Goal: Information Seeking & Learning: Find specific fact

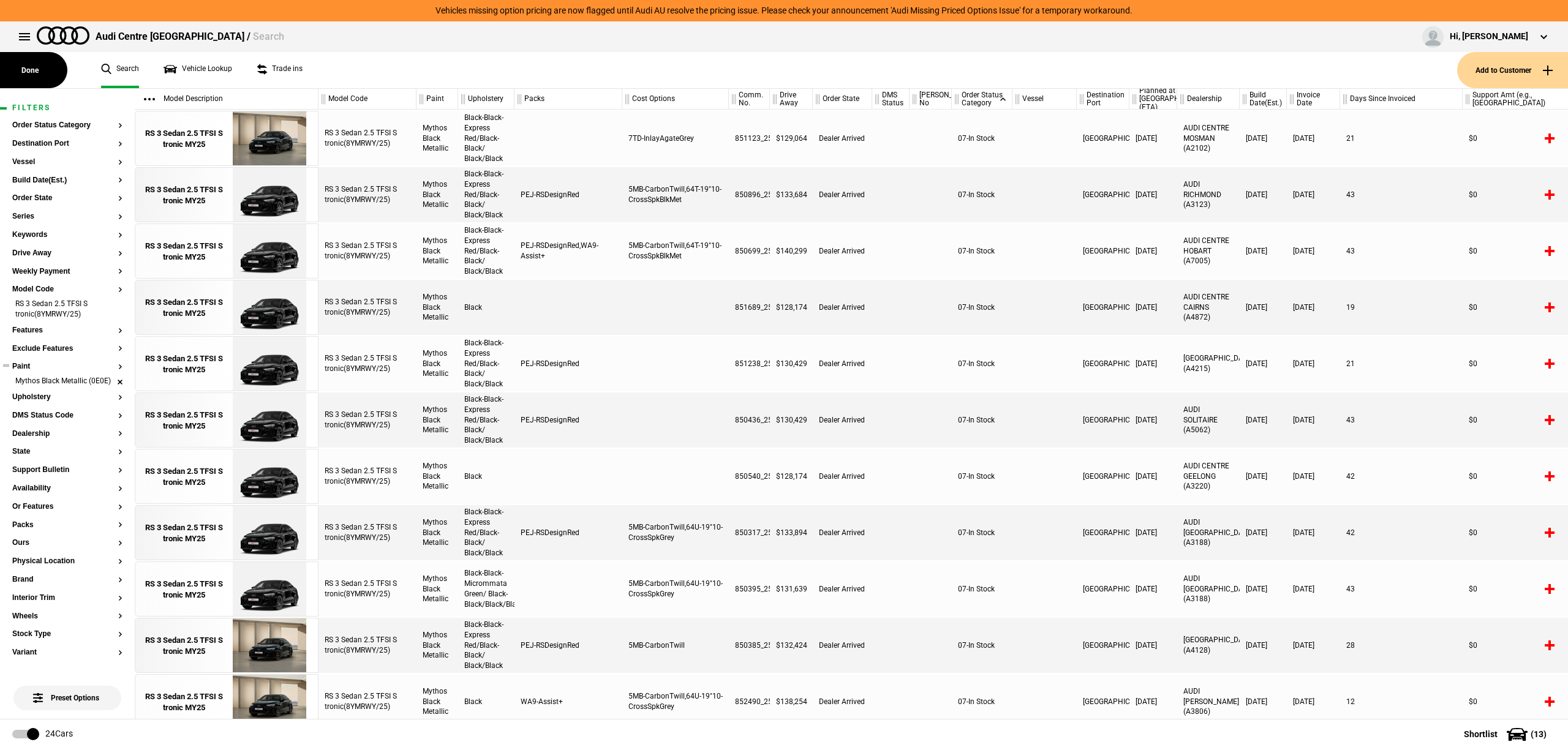
click at [106, 385] on li "Mythos Black Metallic (0E0E)" at bounding box center [67, 382] width 110 height 12
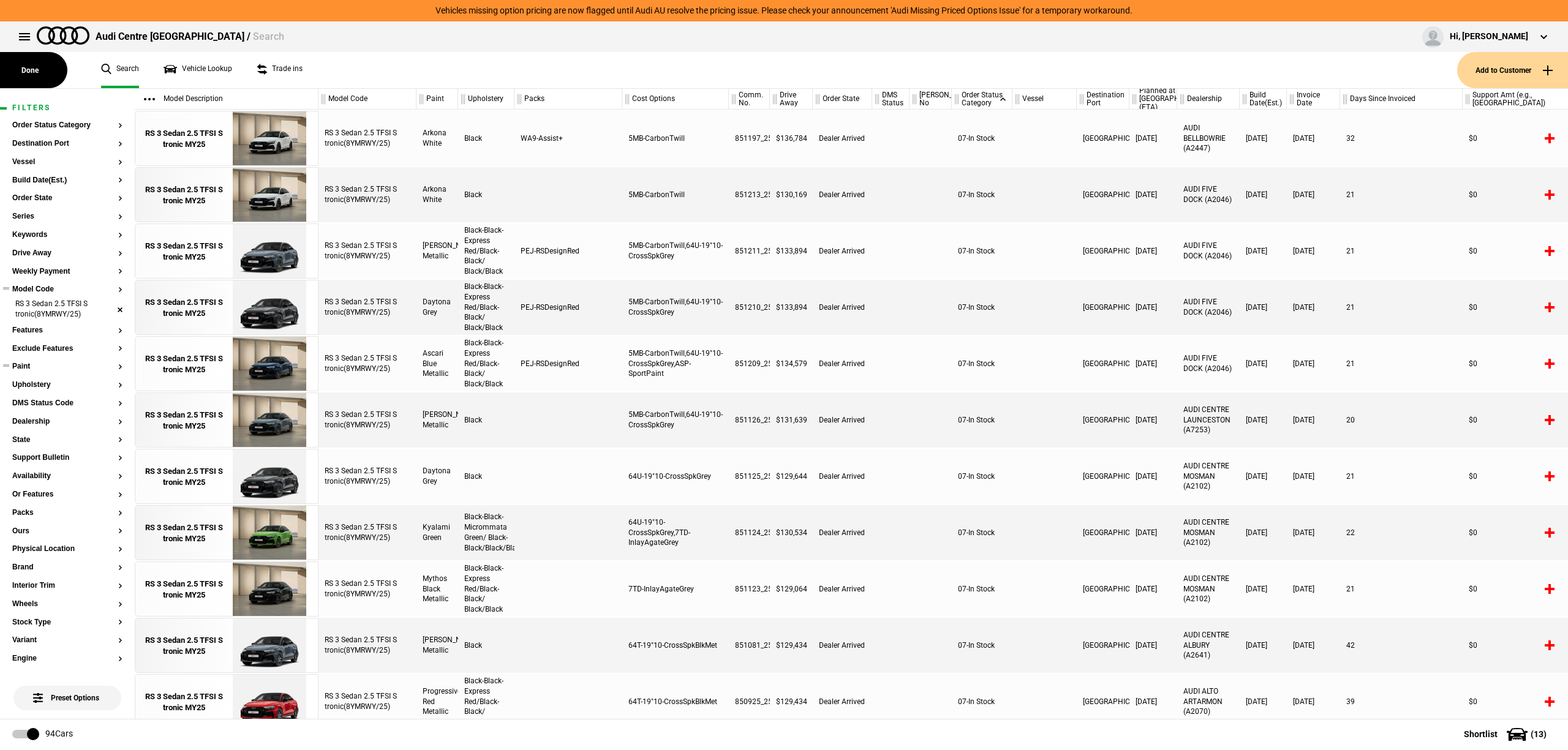
click at [103, 312] on li "RS 3 Sedan 2.5 TFSI S tronic(8YMRWY/25)" at bounding box center [67, 309] width 110 height 23
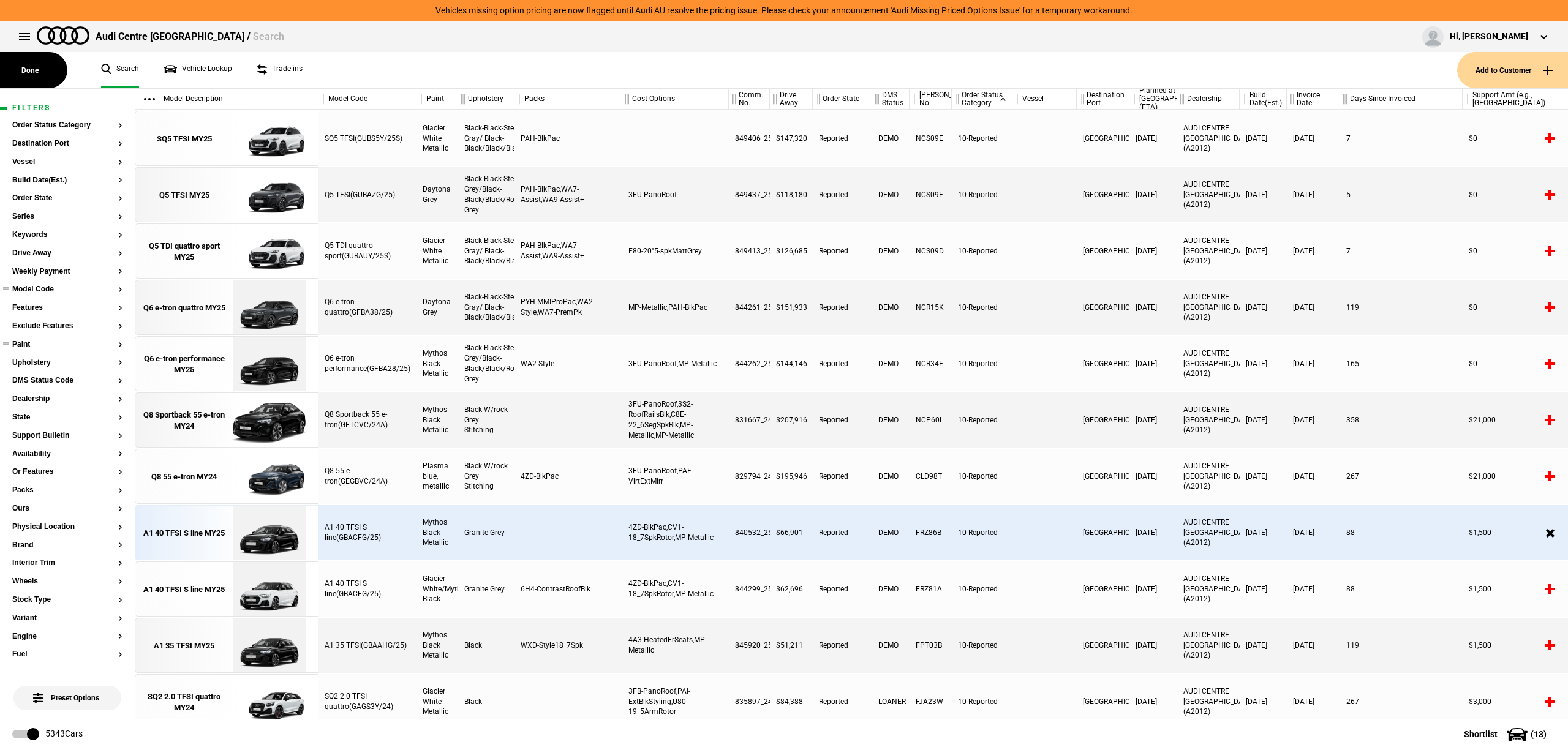
click at [30, 290] on button "Model Code" at bounding box center [67, 290] width 110 height 9
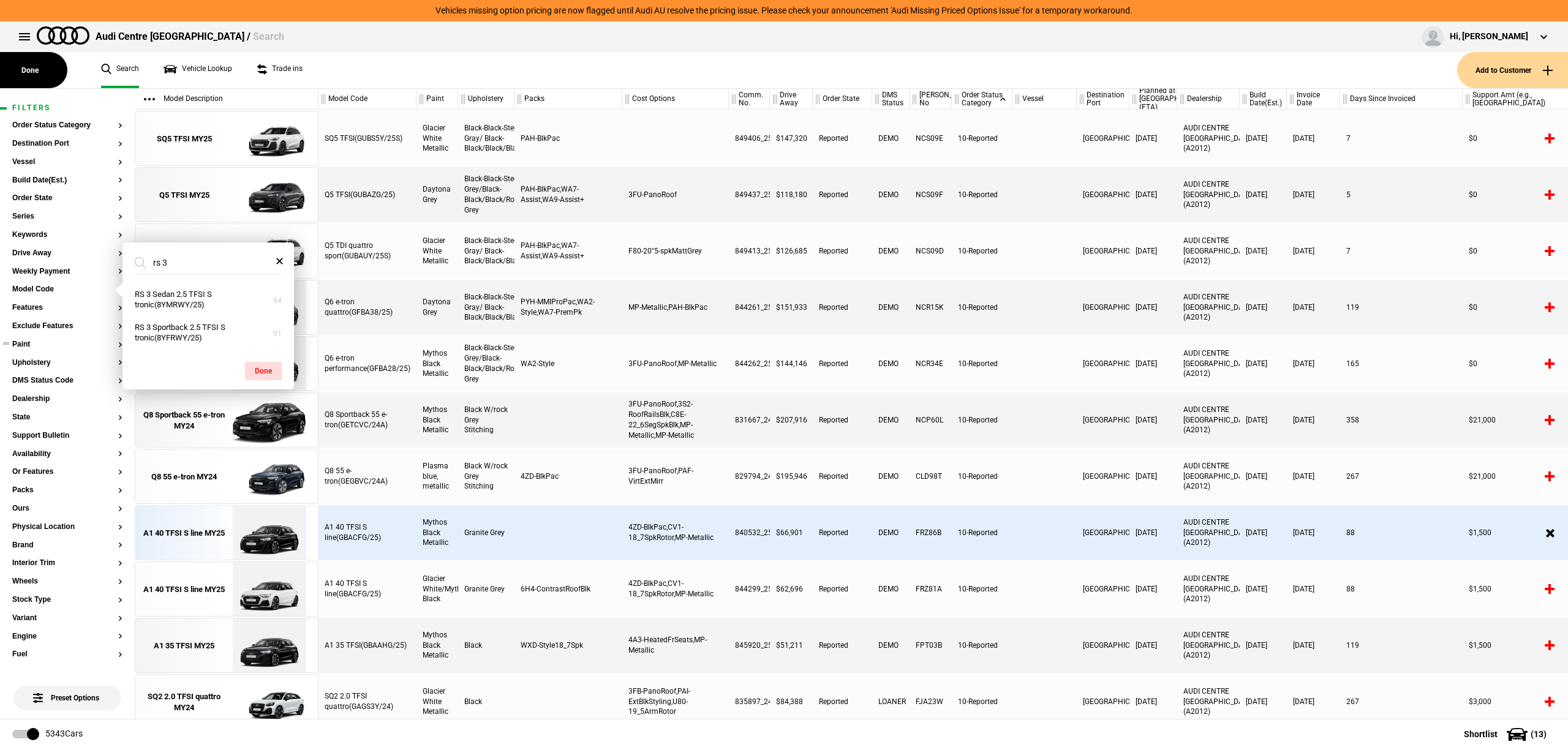
type input "rs 3"
click at [173, 333] on button "RS 3 Sportback 2.5 TFSI S tronic(8YFRWY/25)" at bounding box center [208, 333] width 172 height 33
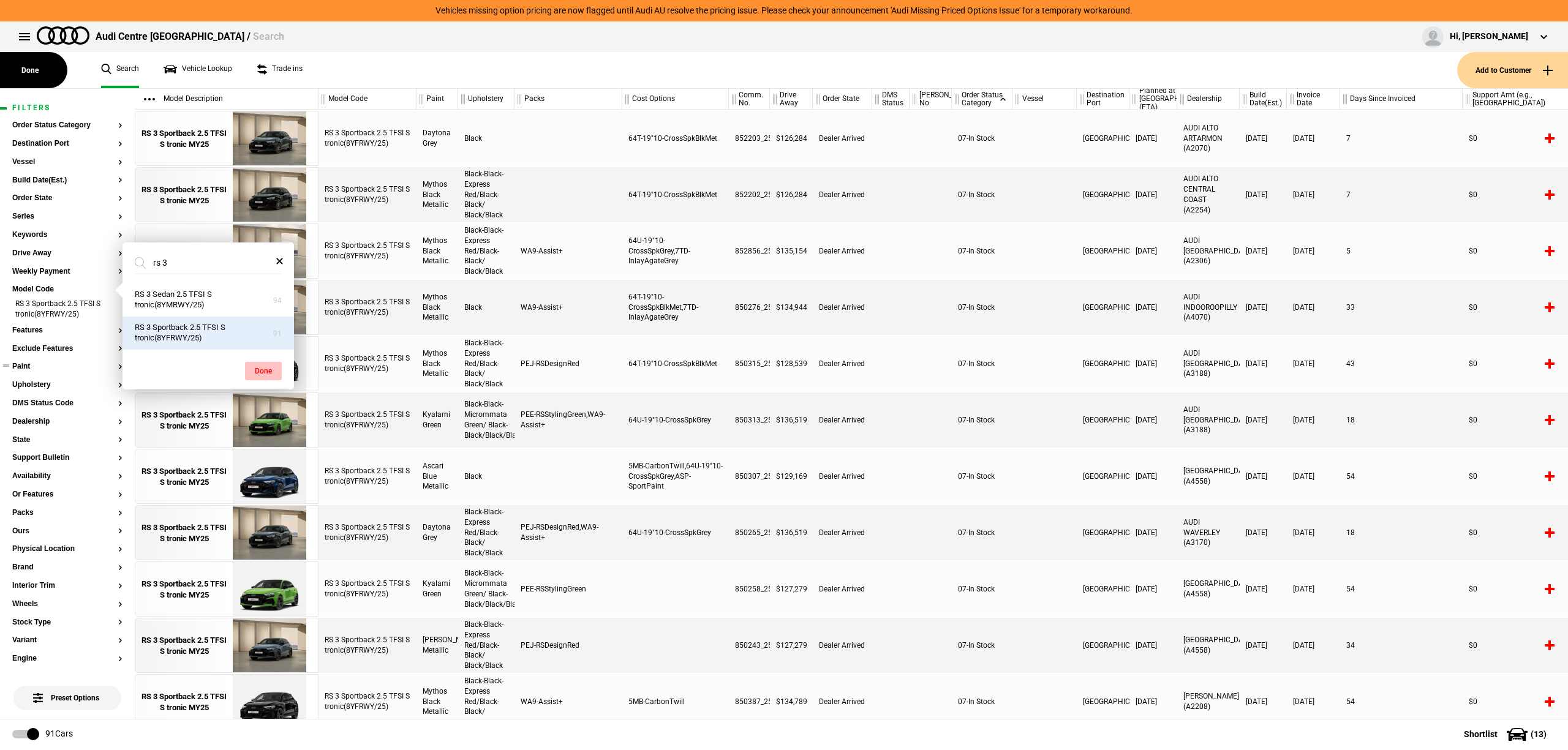
click at [257, 368] on button "Done" at bounding box center [264, 371] width 36 height 18
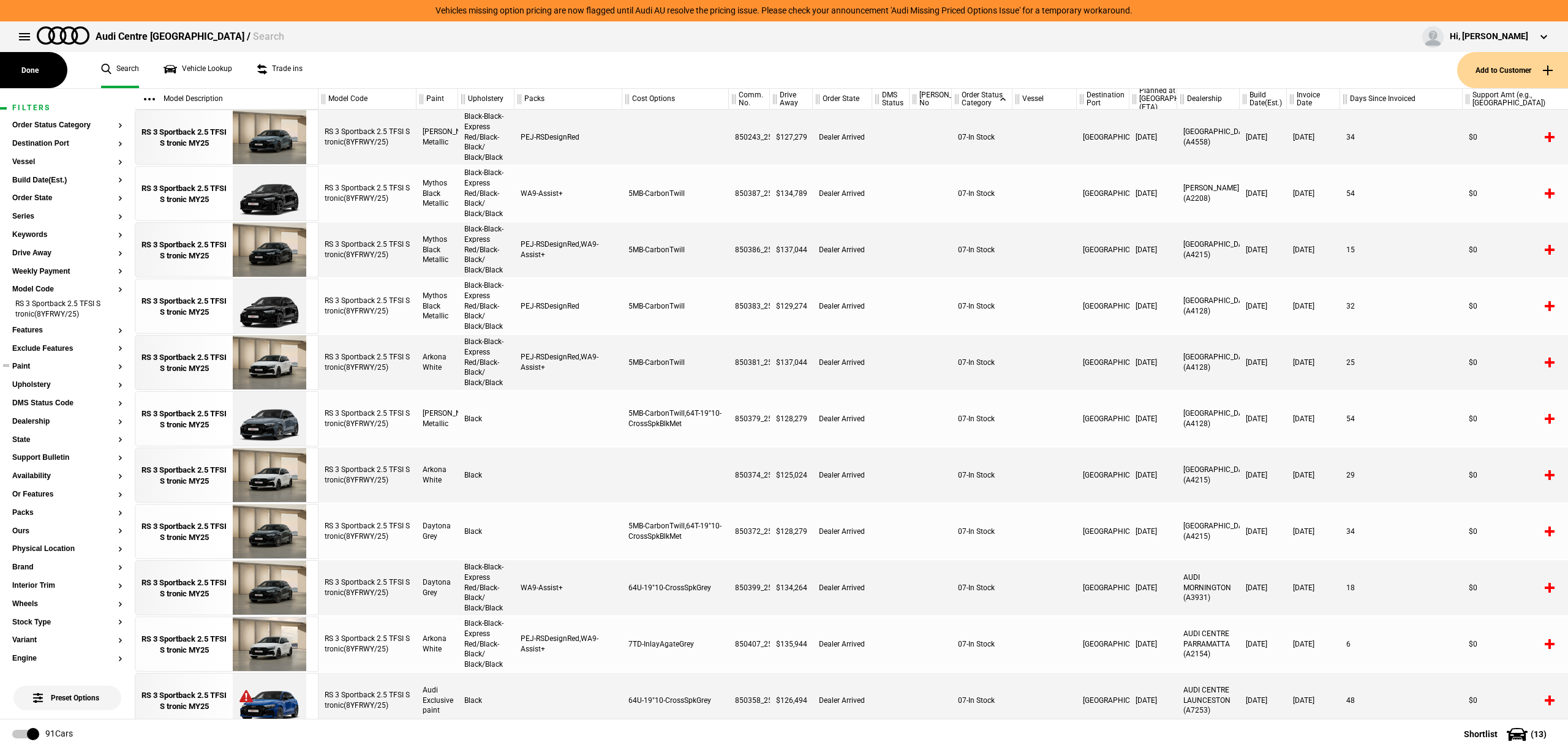
scroll to position [571, 0]
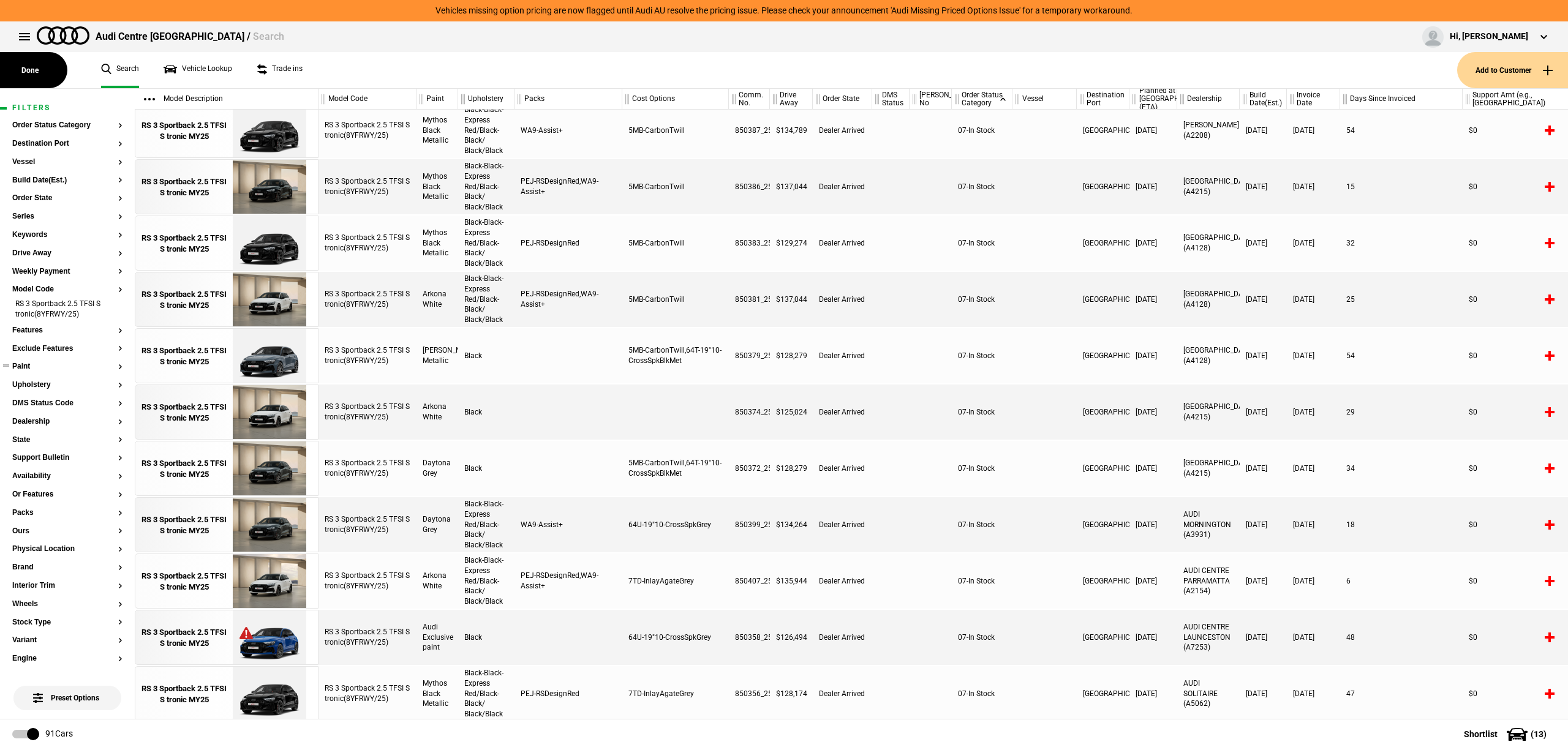
click at [30, 363] on button "Paint" at bounding box center [67, 367] width 110 height 9
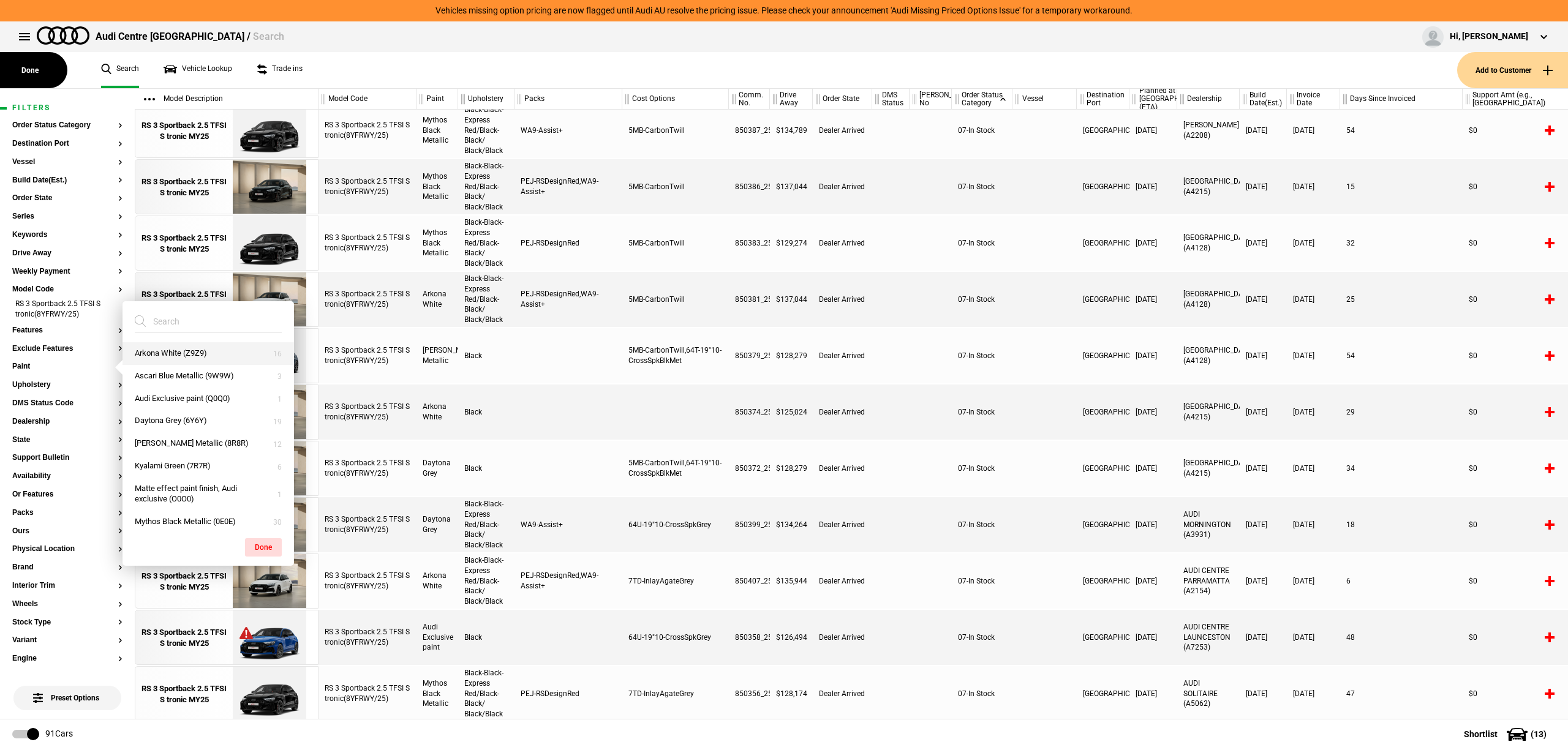
click at [204, 350] on button "Arkona White (Z9Z9)" at bounding box center [208, 353] width 172 height 23
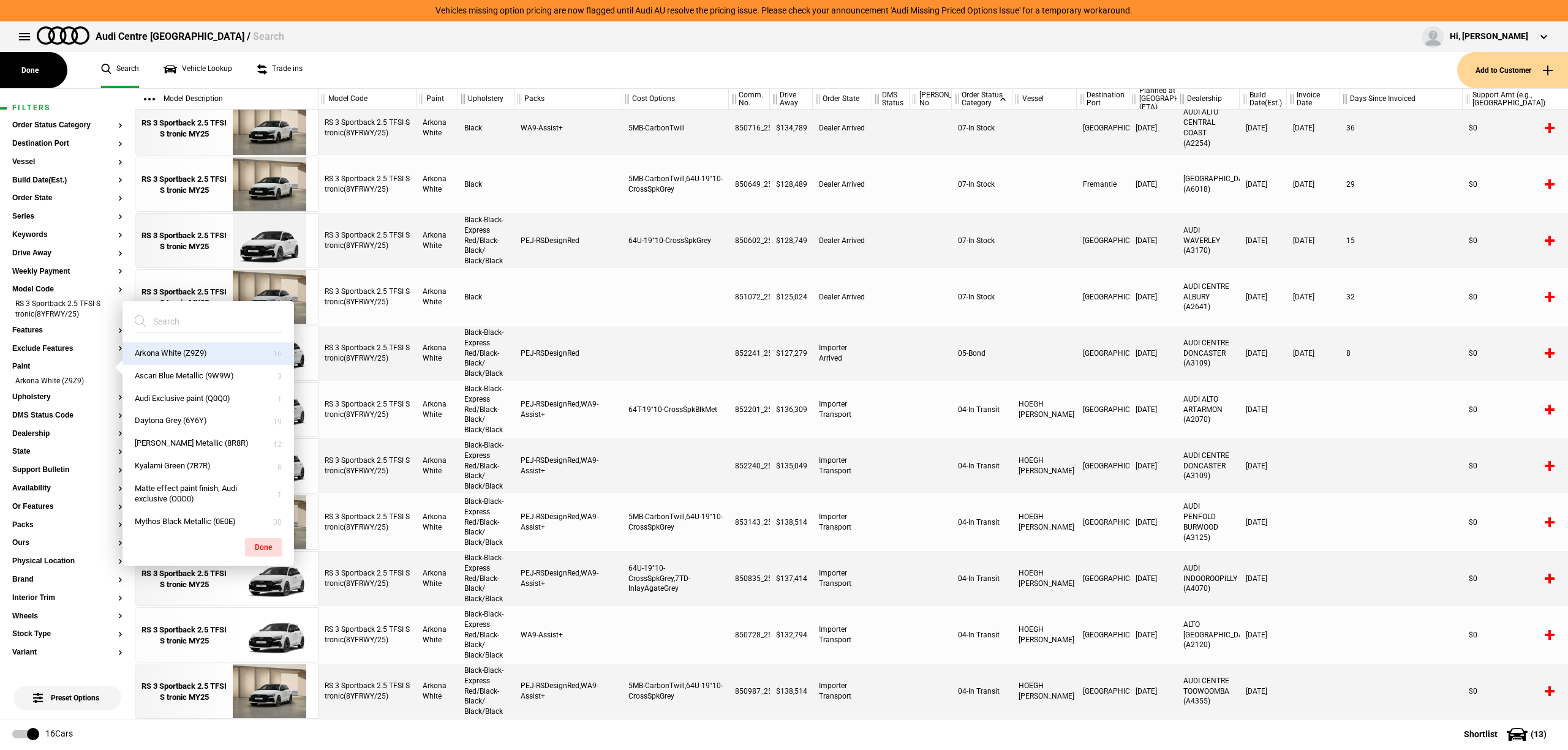
scroll to position [291, 0]
click at [275, 552] on button "Done" at bounding box center [264, 547] width 36 height 18
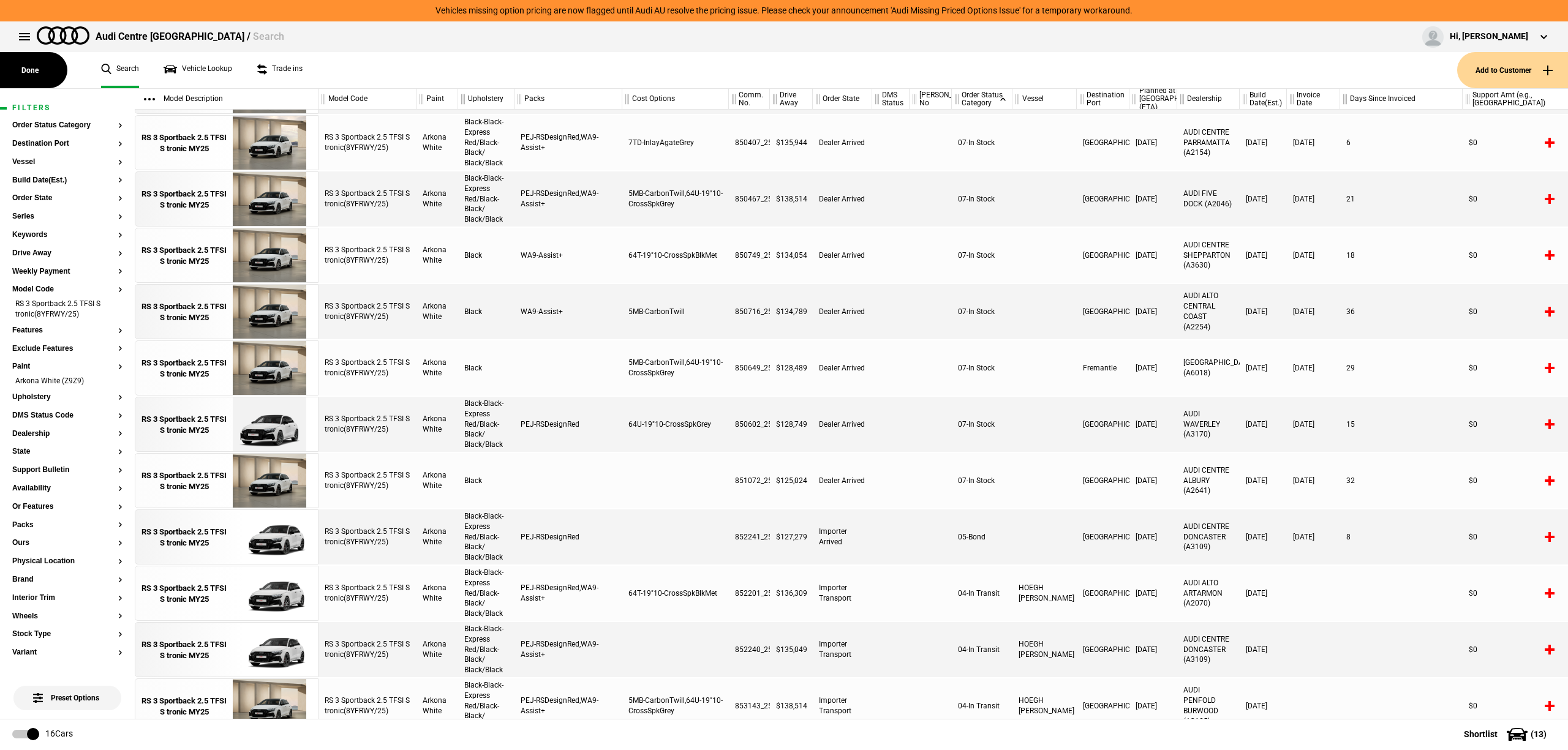
scroll to position [0, 0]
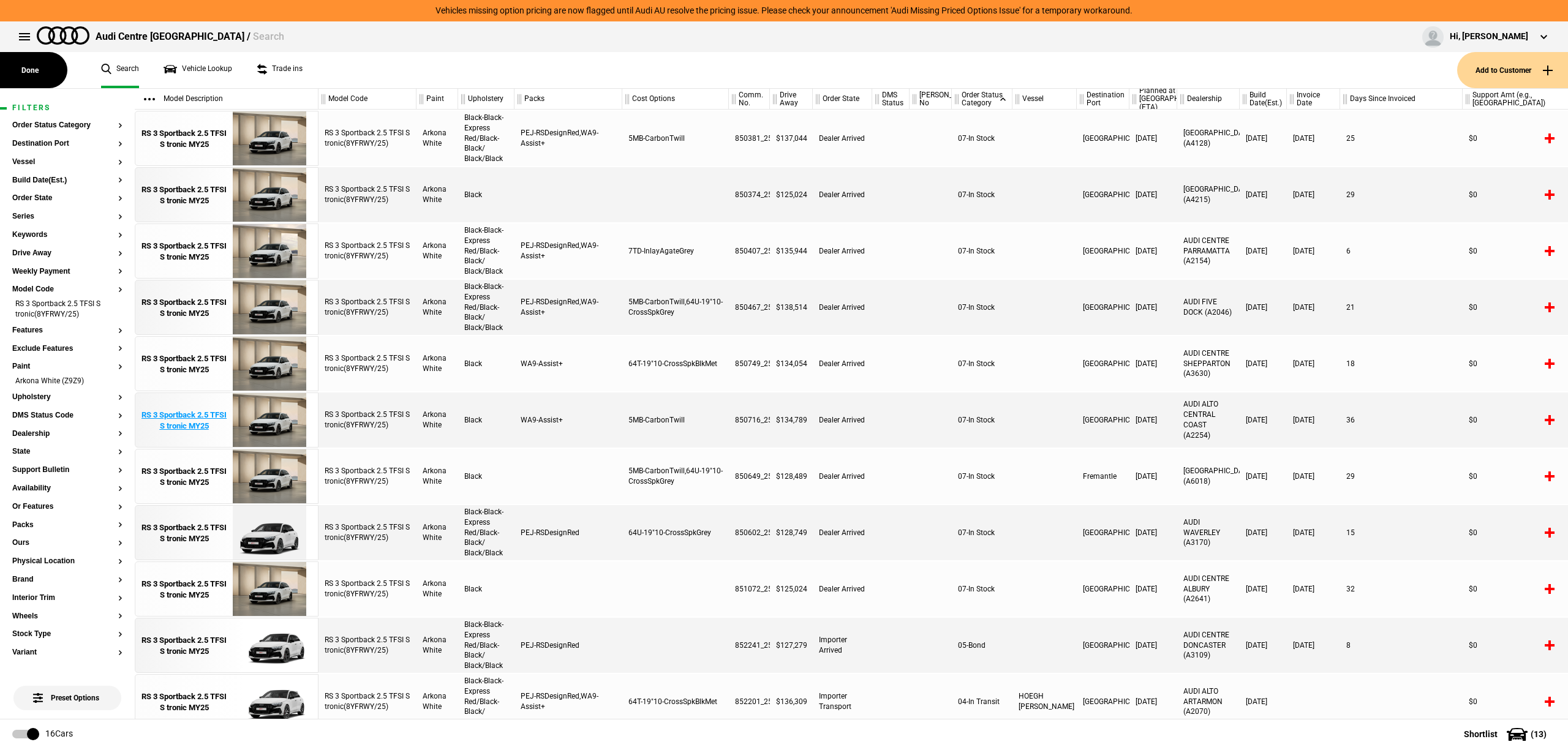
click at [192, 414] on div "RS 3 Sportback 2.5 TFSI S tronic MY25" at bounding box center [184, 420] width 85 height 22
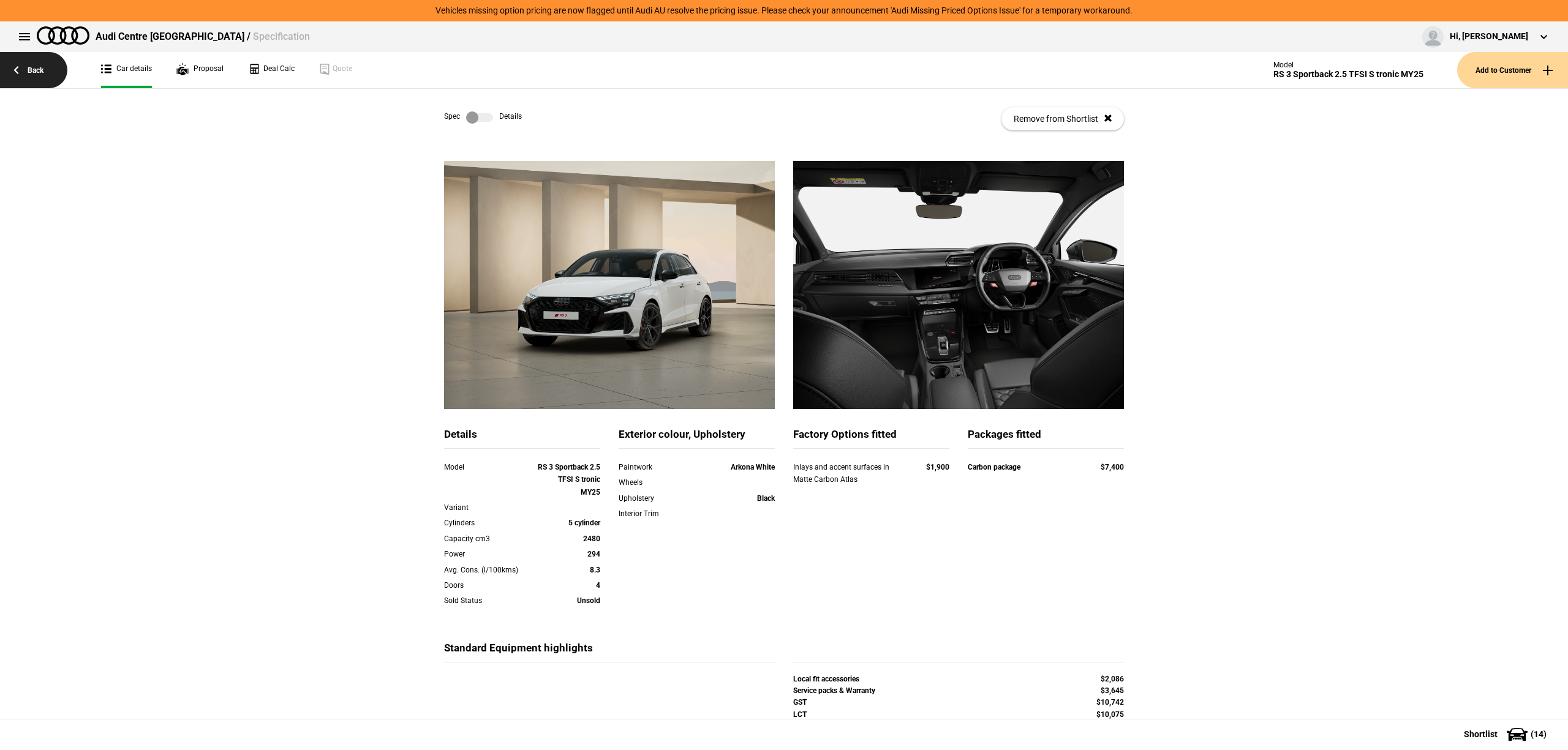
click at [25, 74] on link "Back" at bounding box center [34, 70] width 67 height 36
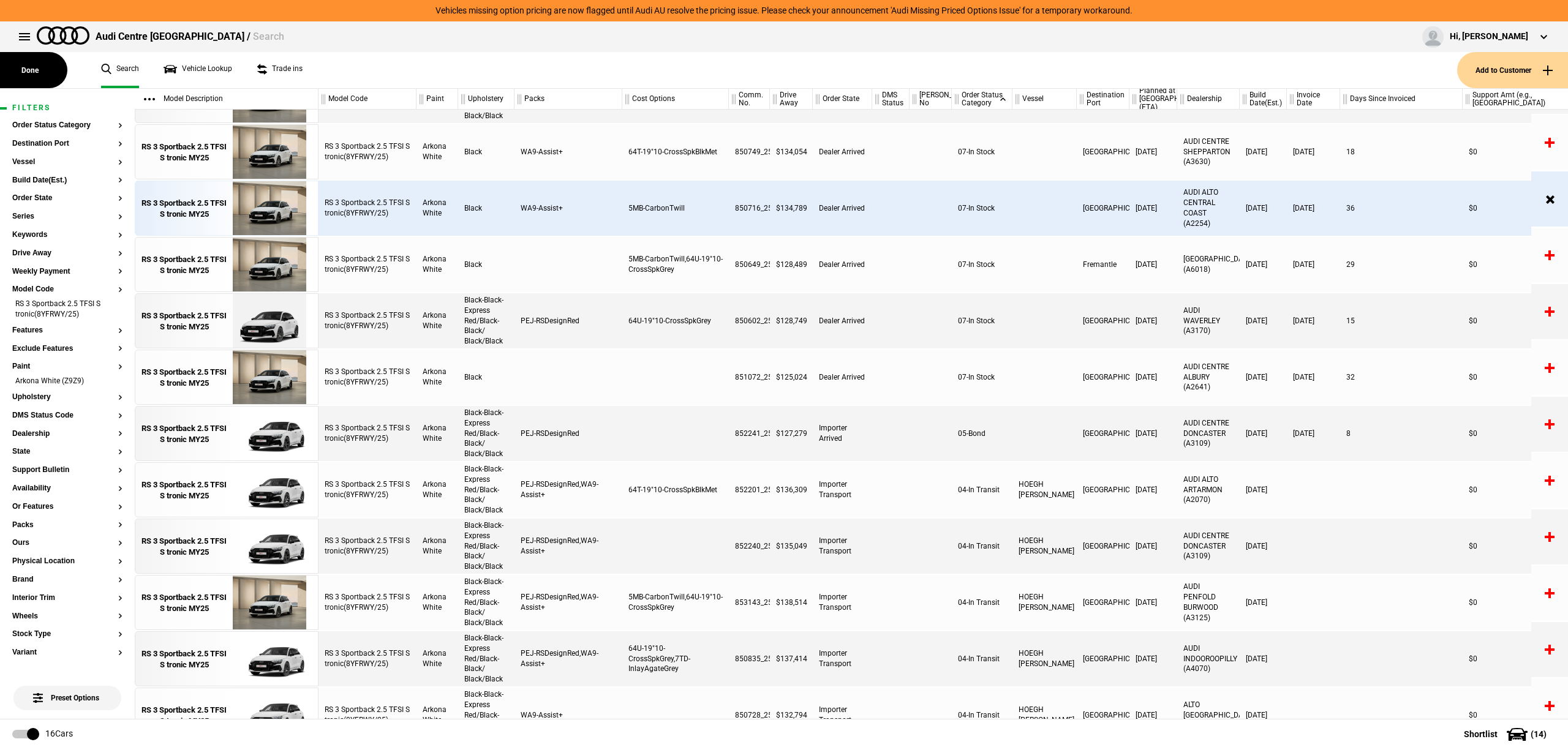
scroll to position [221, 0]
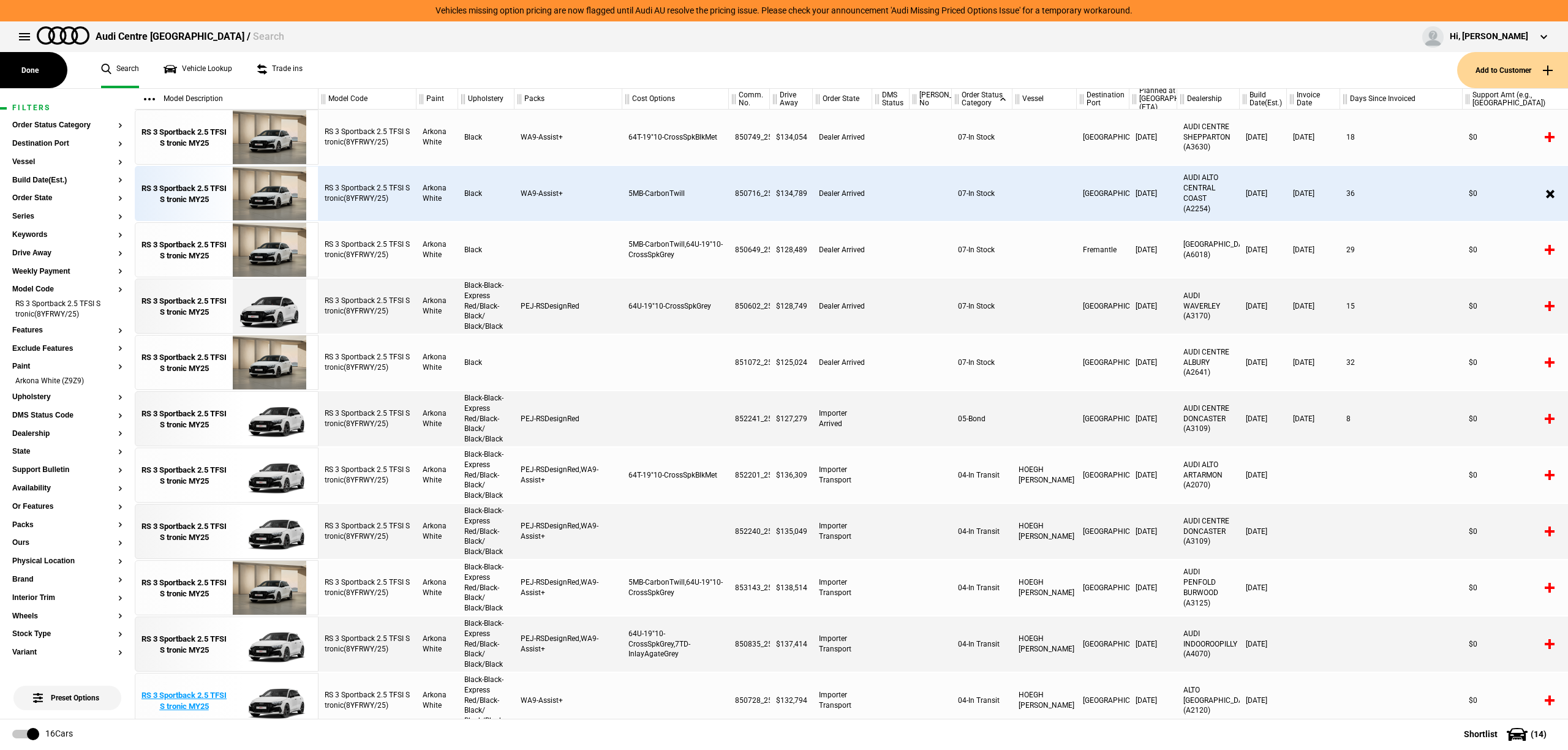
click at [179, 695] on div "RS 3 Sportback 2.5 TFSI S tronic MY25" at bounding box center [184, 701] width 85 height 22
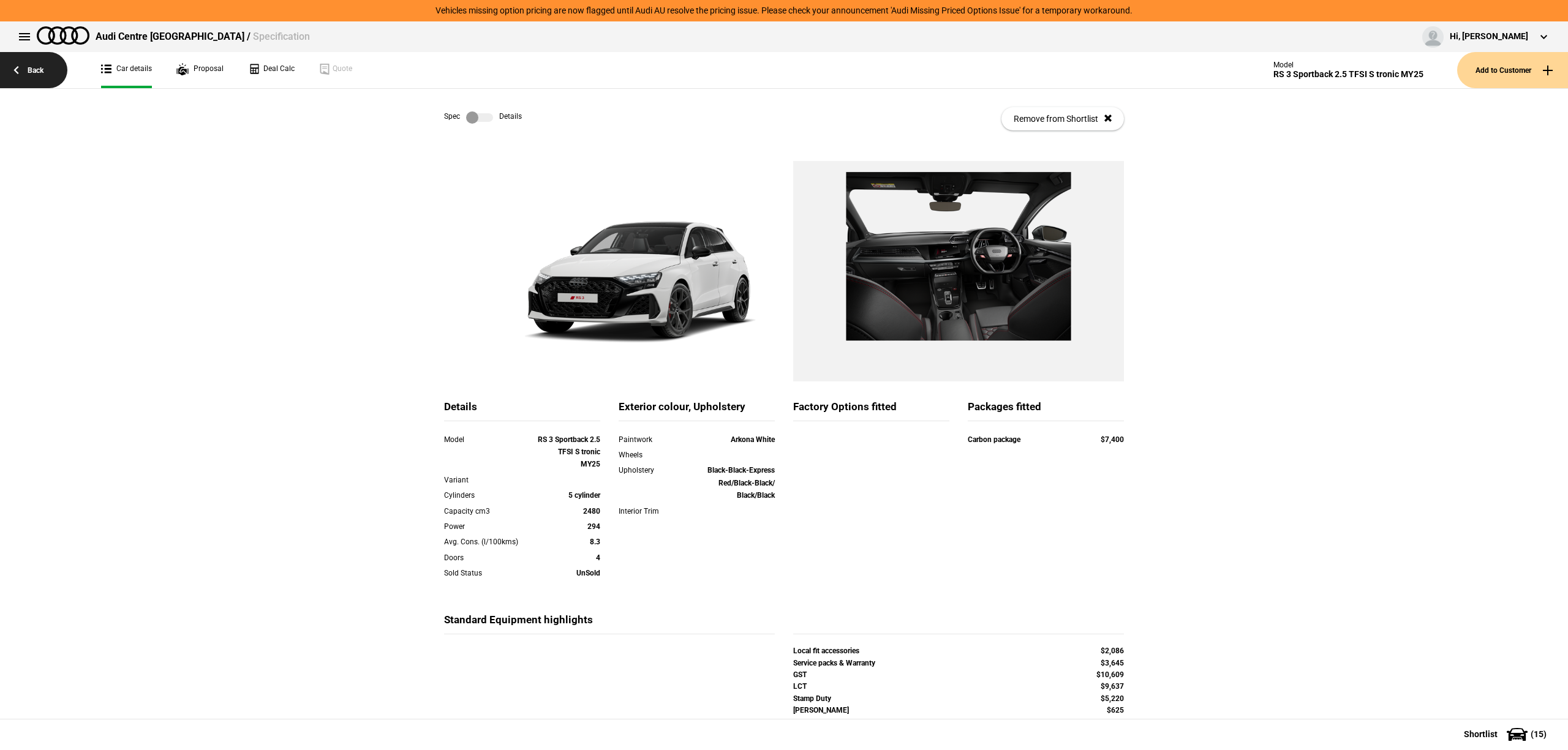
click at [25, 69] on link "Back" at bounding box center [34, 70] width 67 height 36
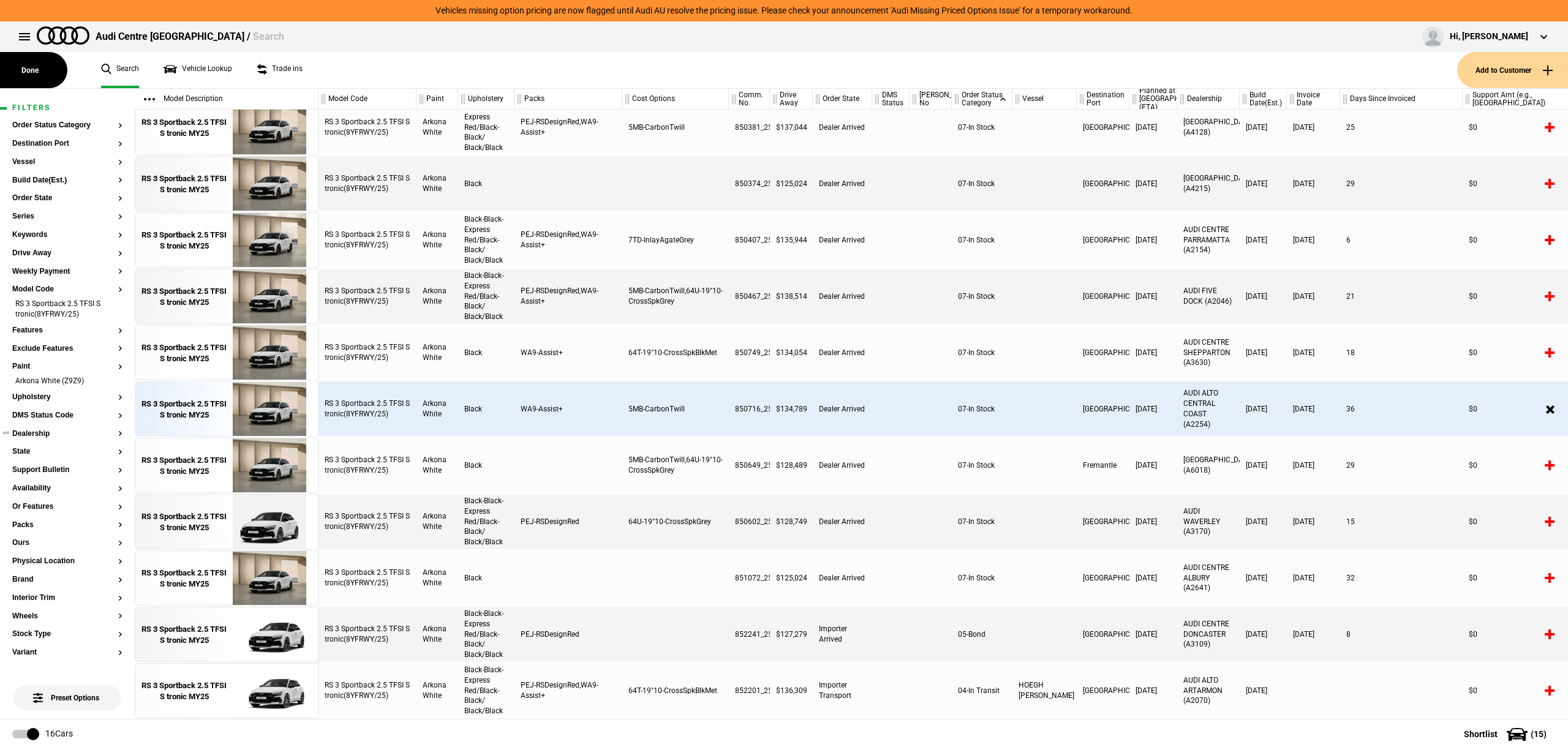
click at [44, 430] on button "Dealership" at bounding box center [67, 434] width 110 height 9
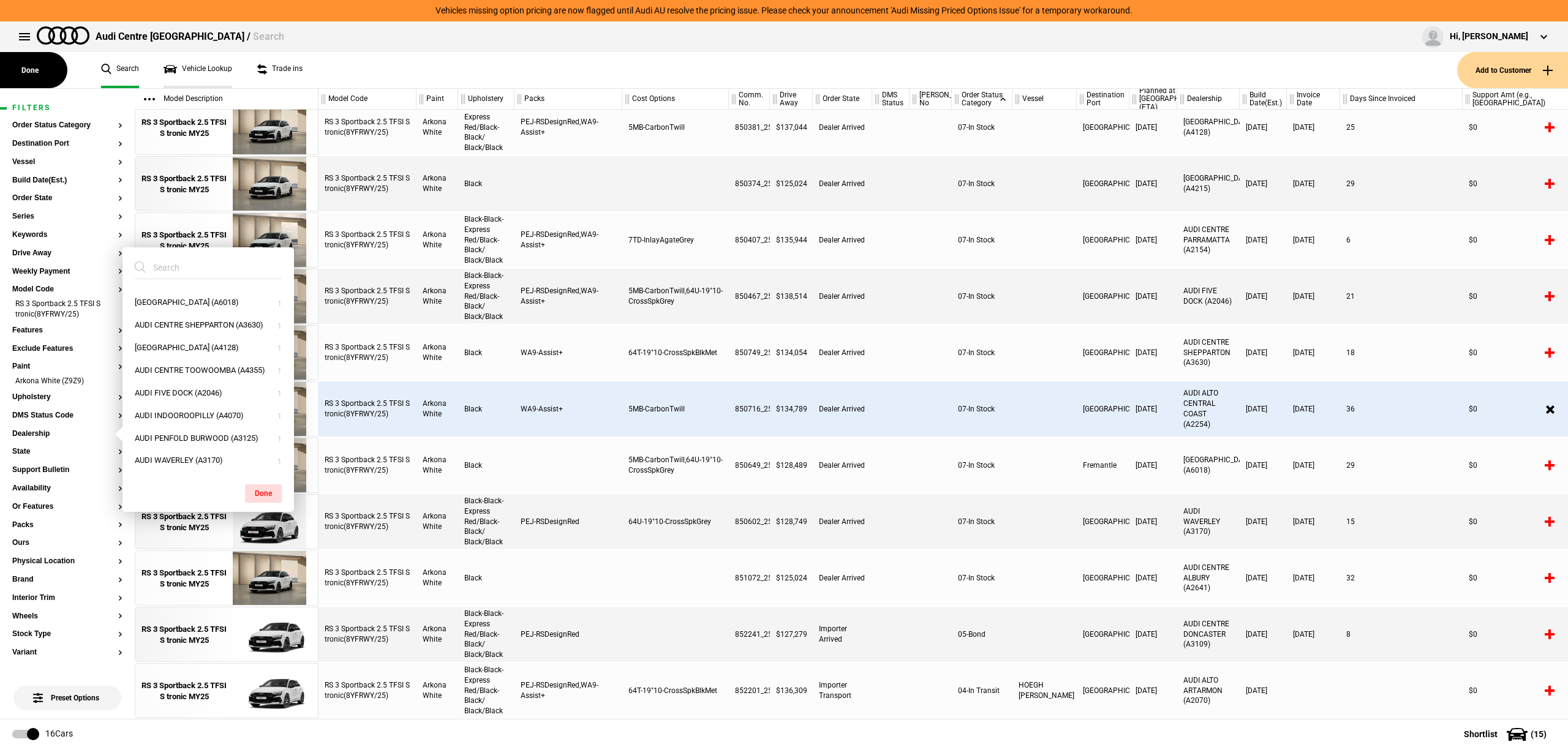
click at [196, 63] on link "Vehicle Lookup" at bounding box center [198, 70] width 69 height 36
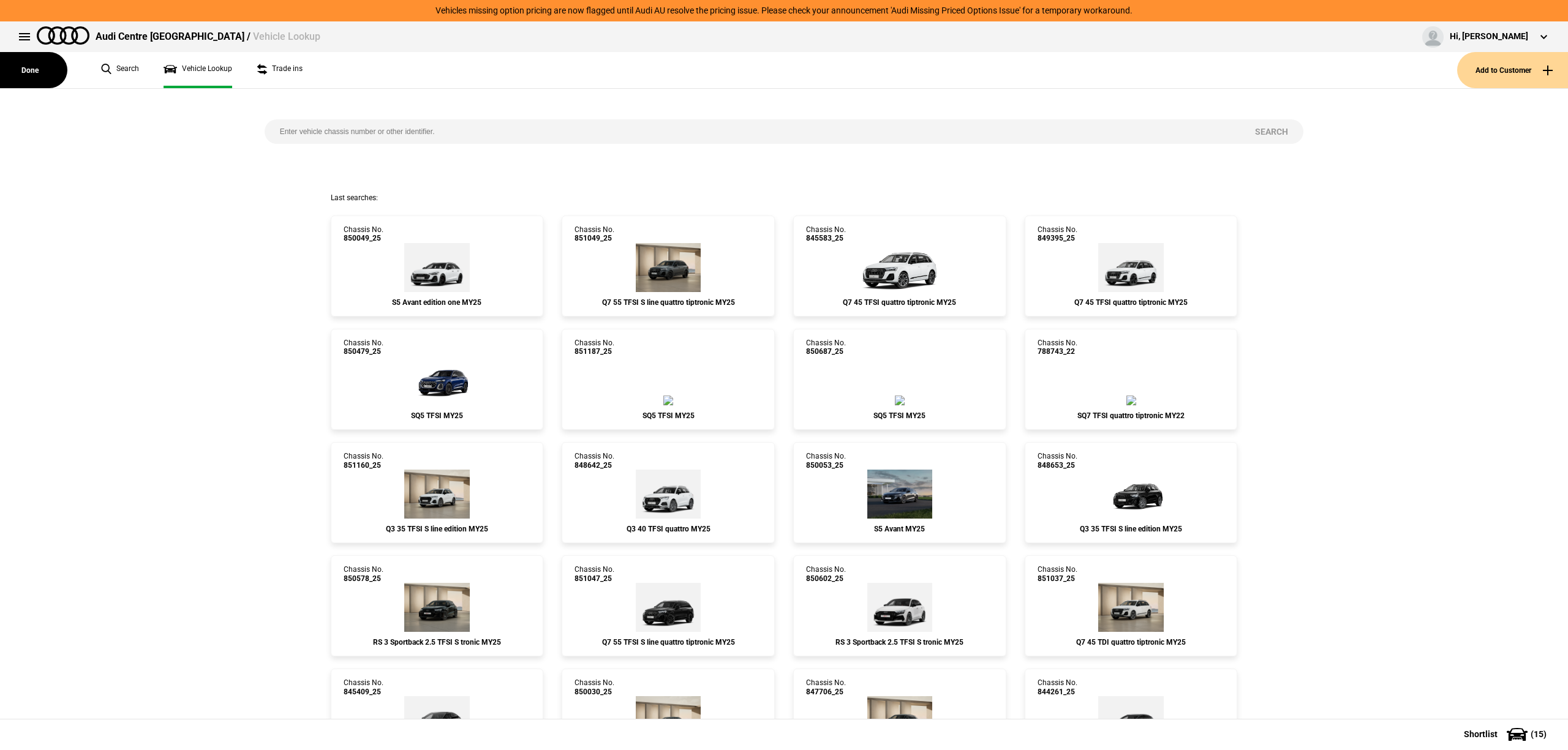
click at [555, 125] on input "search" at bounding box center [752, 132] width 976 height 25
paste input "851898"
type input "851898"
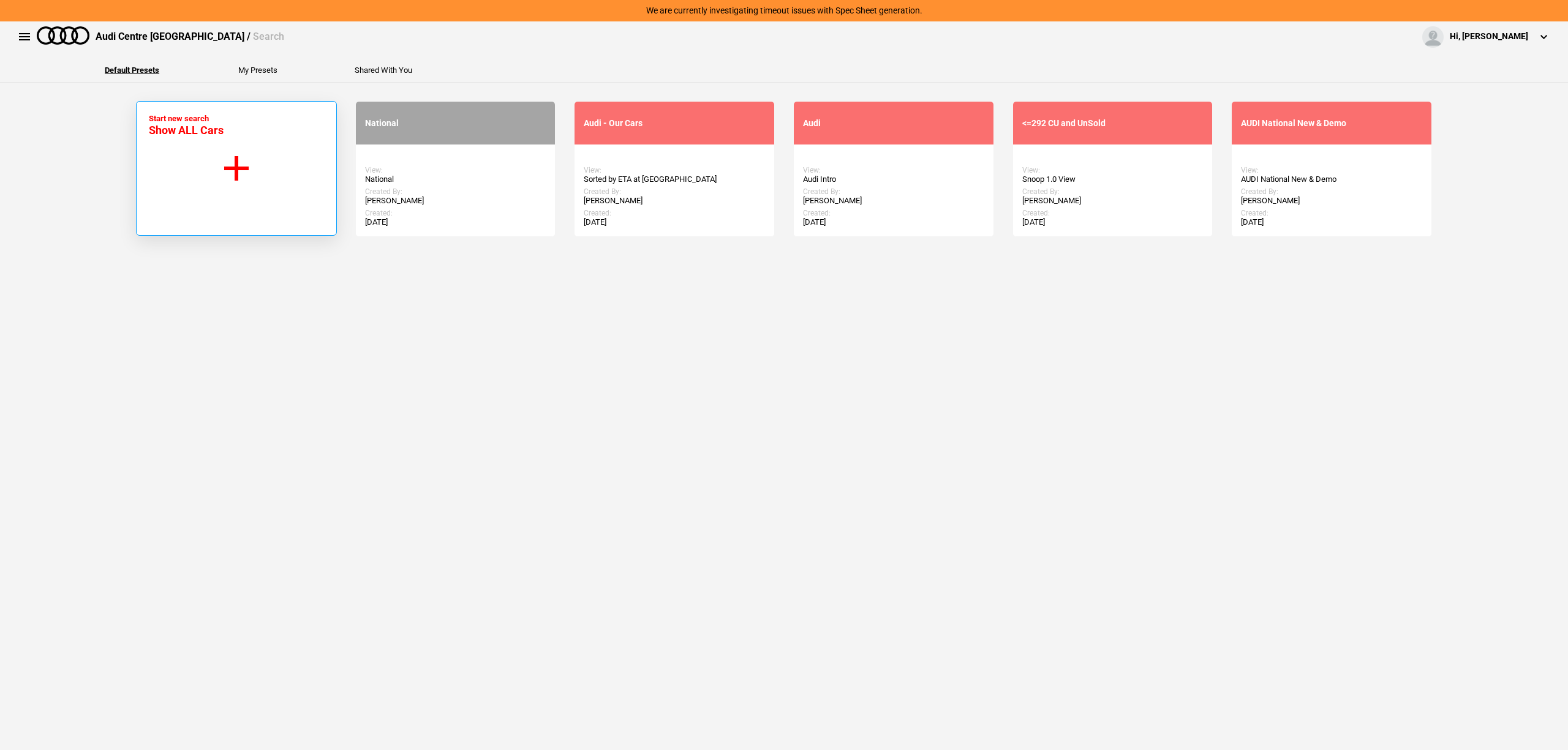
click at [280, 128] on button "Start new search Show ALL Cars" at bounding box center [236, 168] width 201 height 135
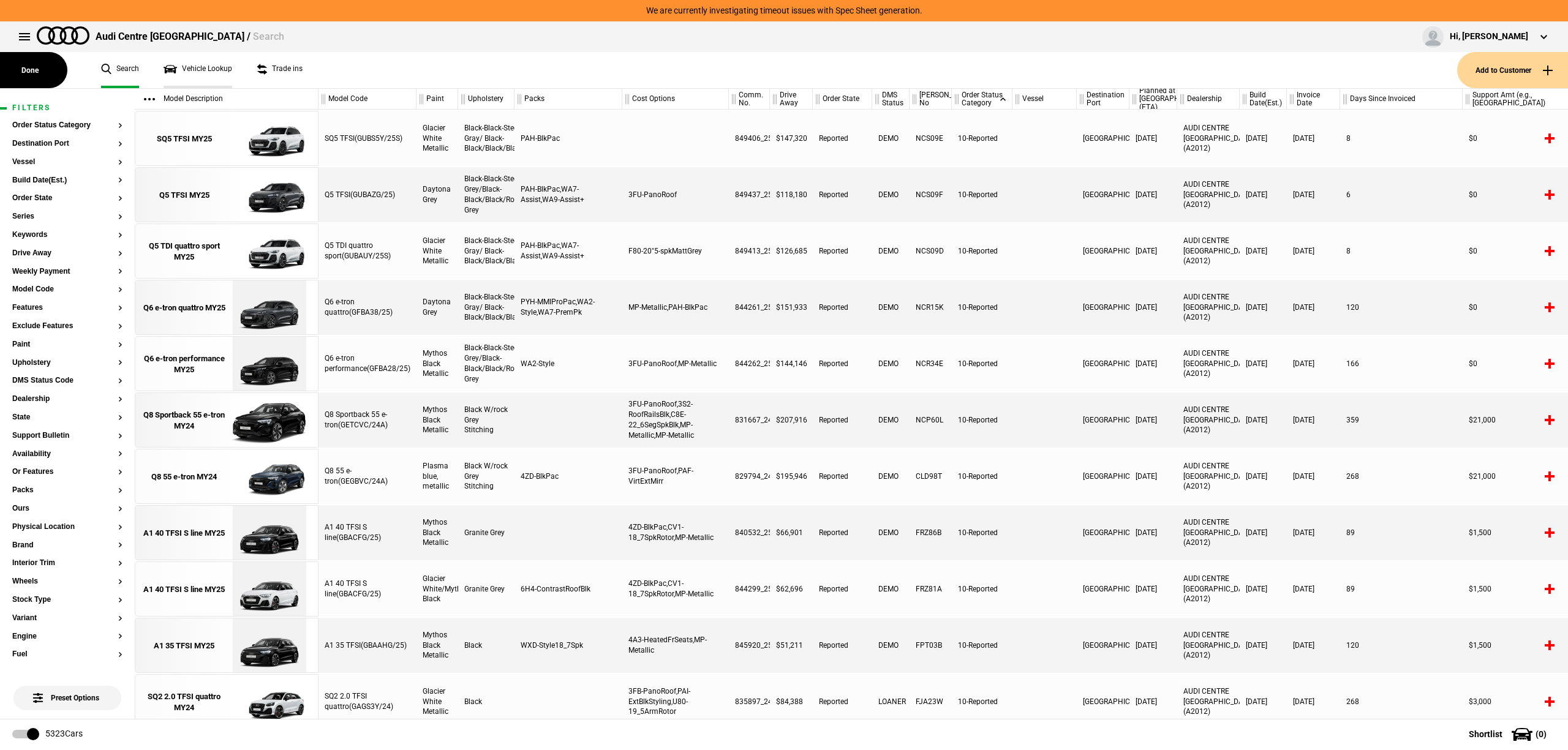
click at [194, 66] on link "Vehicle Lookup" at bounding box center [198, 70] width 69 height 36
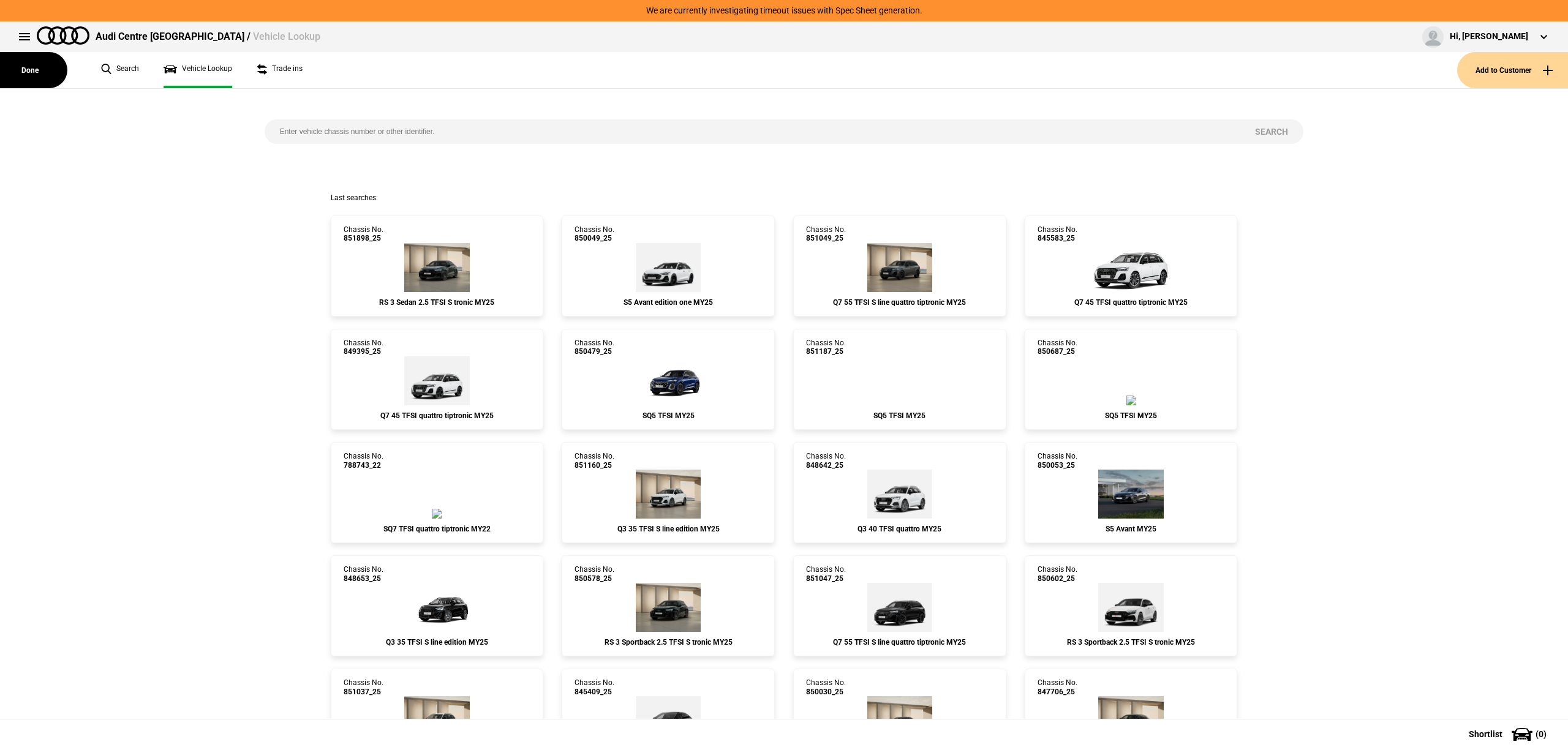
click at [356, 133] on input "search" at bounding box center [752, 132] width 976 height 25
click at [359, 123] on input "search" at bounding box center [752, 132] width 976 height 25
click at [359, 131] on input "search" at bounding box center [752, 132] width 976 height 25
paste input "851968"
type input "851968"
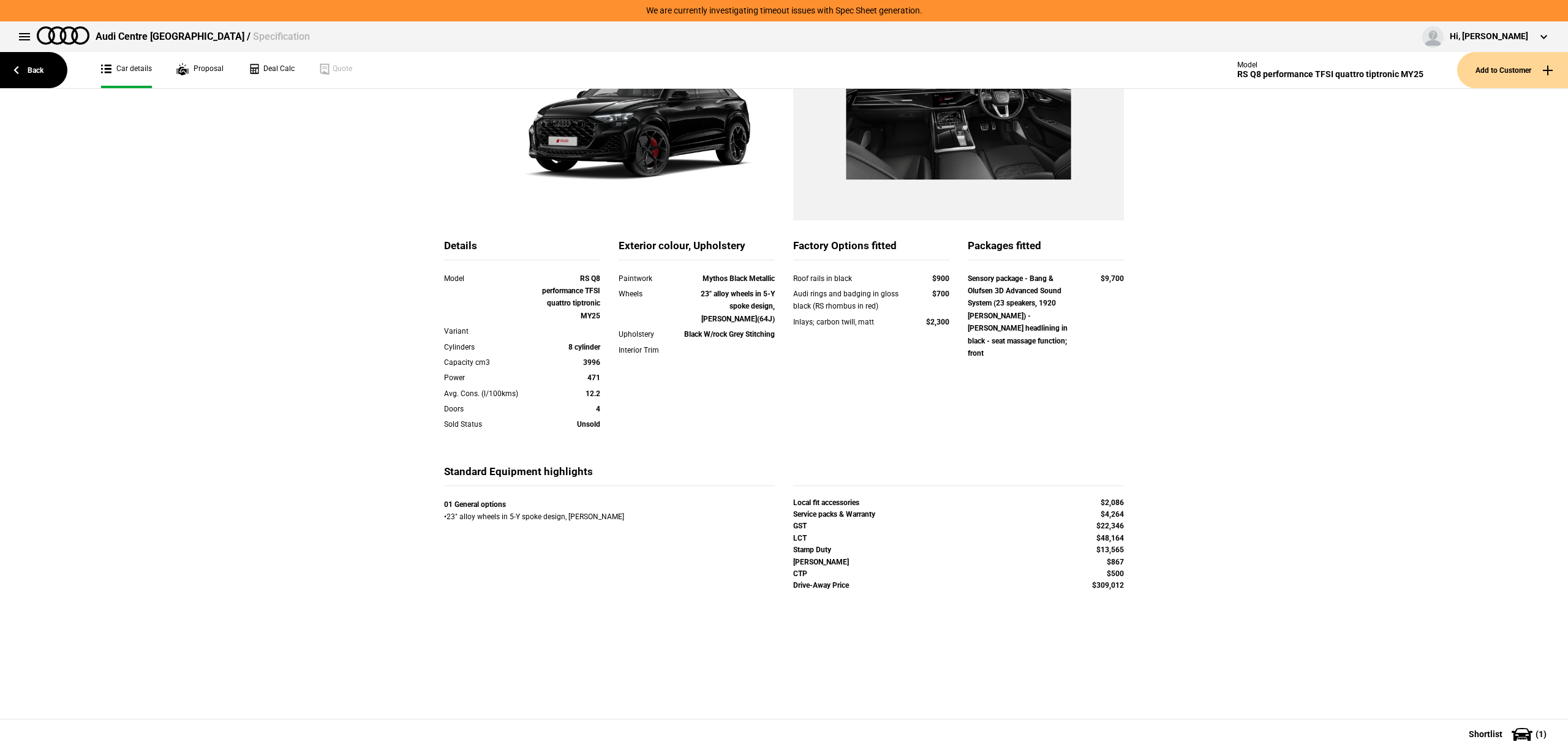
scroll to position [80, 0]
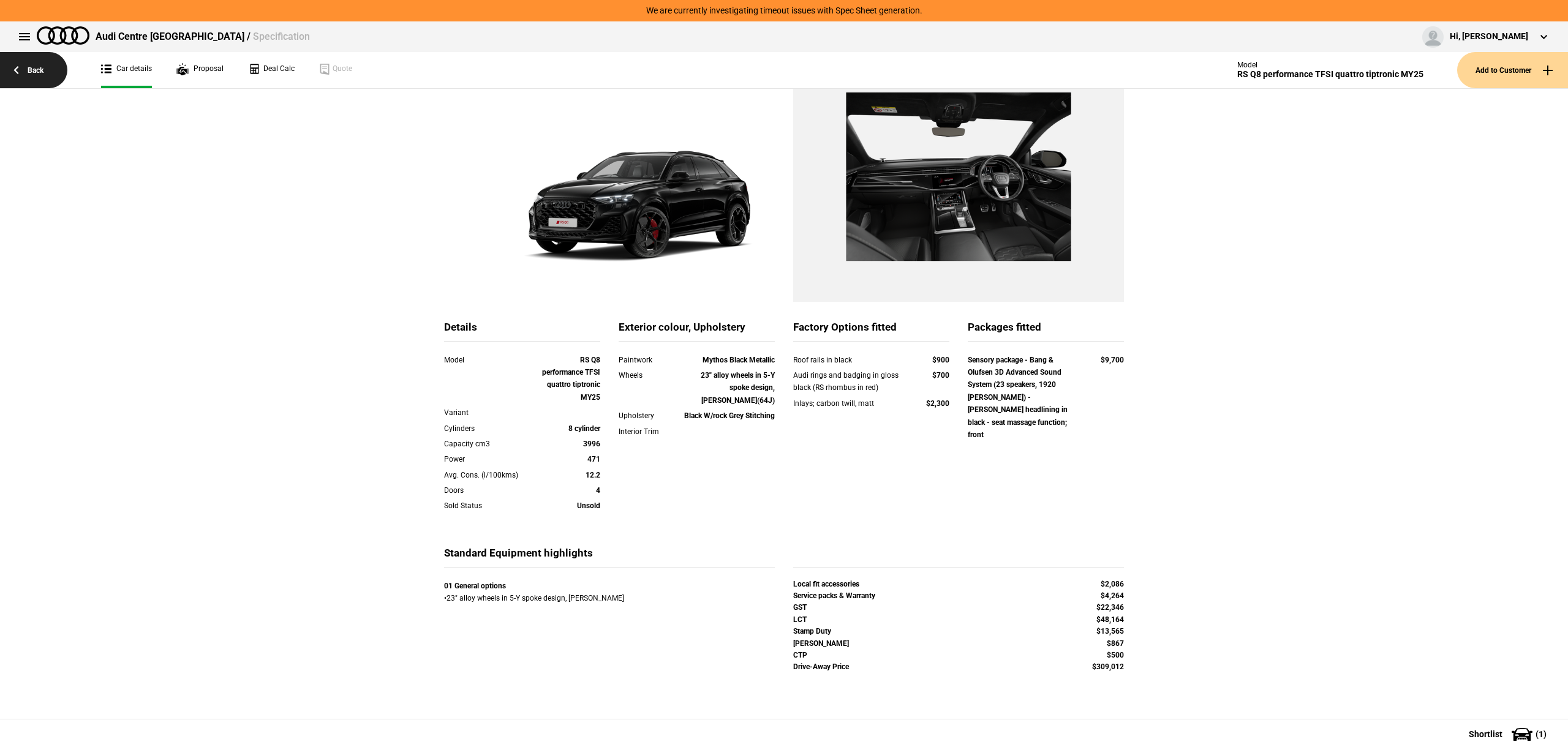
click at [20, 60] on link "Back" at bounding box center [34, 70] width 67 height 36
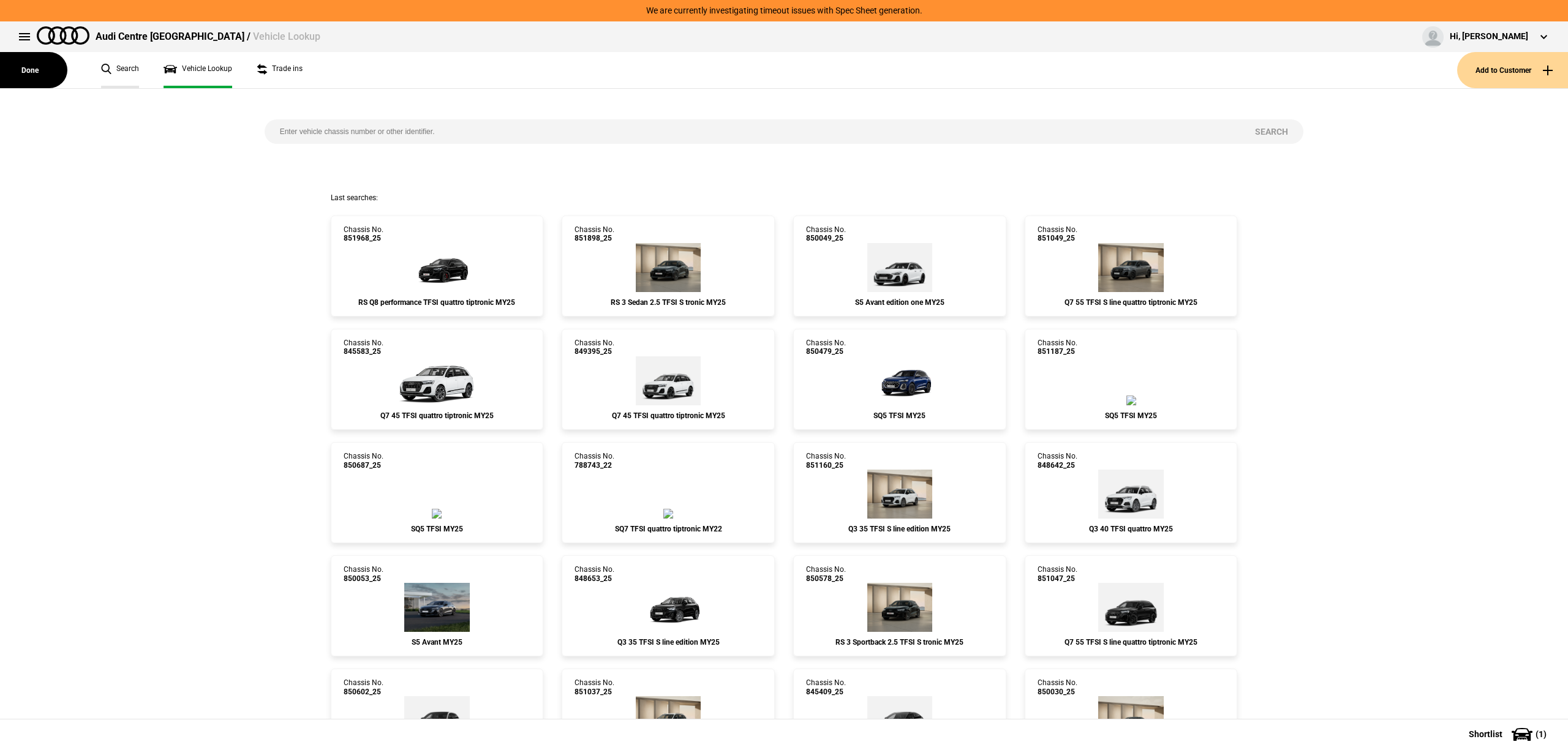
click at [128, 70] on link "Search" at bounding box center [120, 70] width 38 height 36
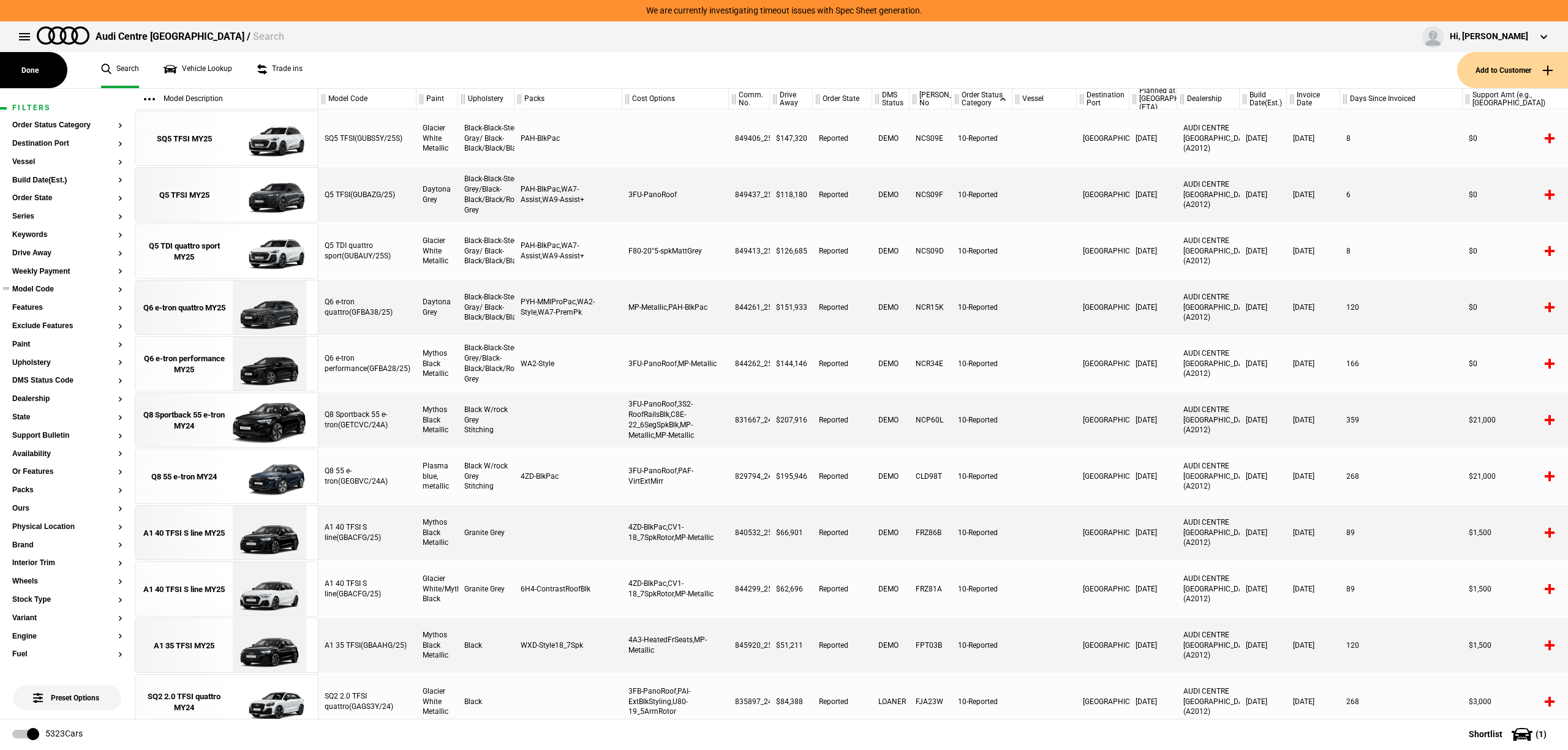
click at [35, 290] on button "Model Code" at bounding box center [67, 290] width 110 height 9
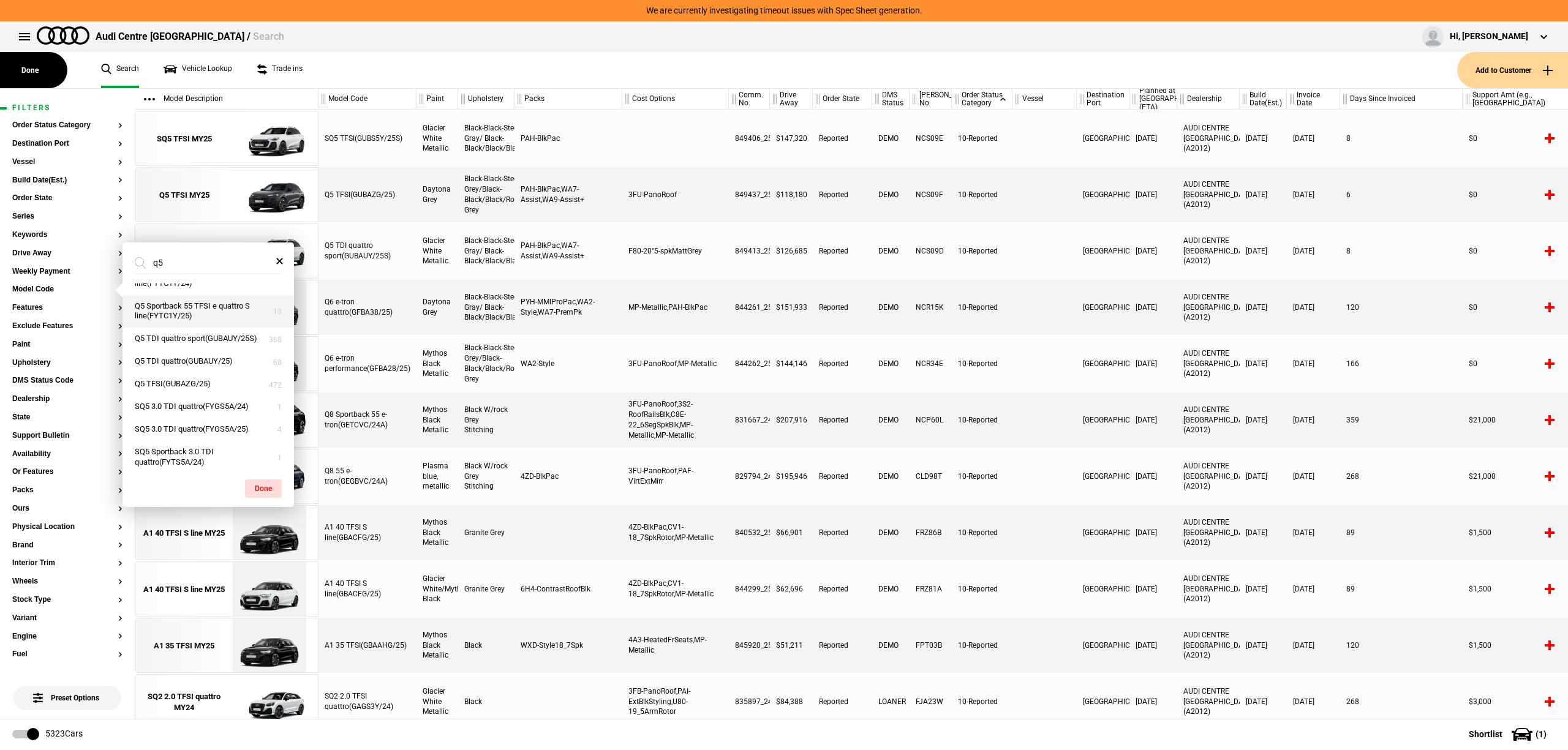
scroll to position [326, 0]
type input "q5"
click at [234, 356] on button "Q5 TFSI(GUBAZG/25)" at bounding box center [208, 344] width 172 height 23
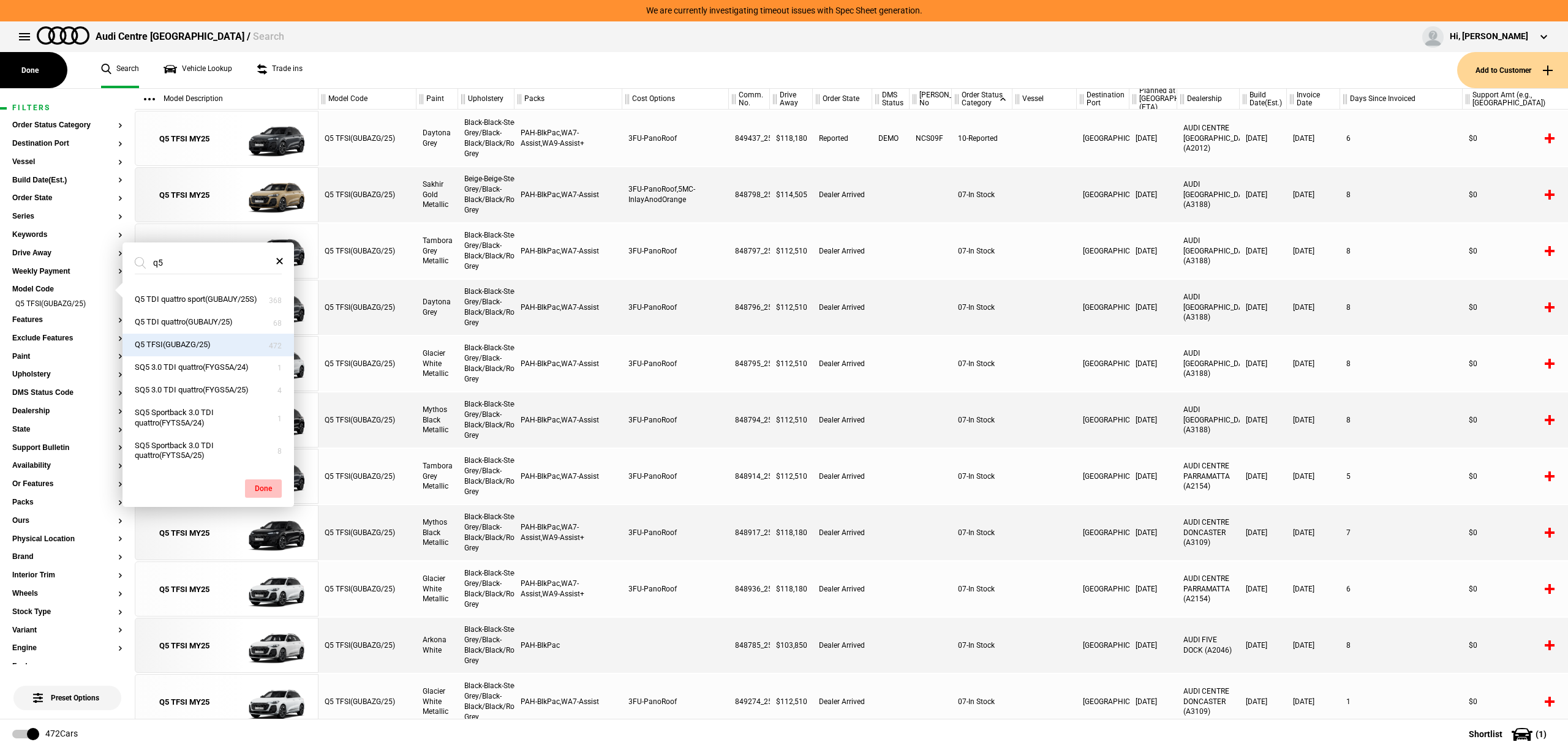
click at [267, 486] on button "Done" at bounding box center [264, 488] width 36 height 18
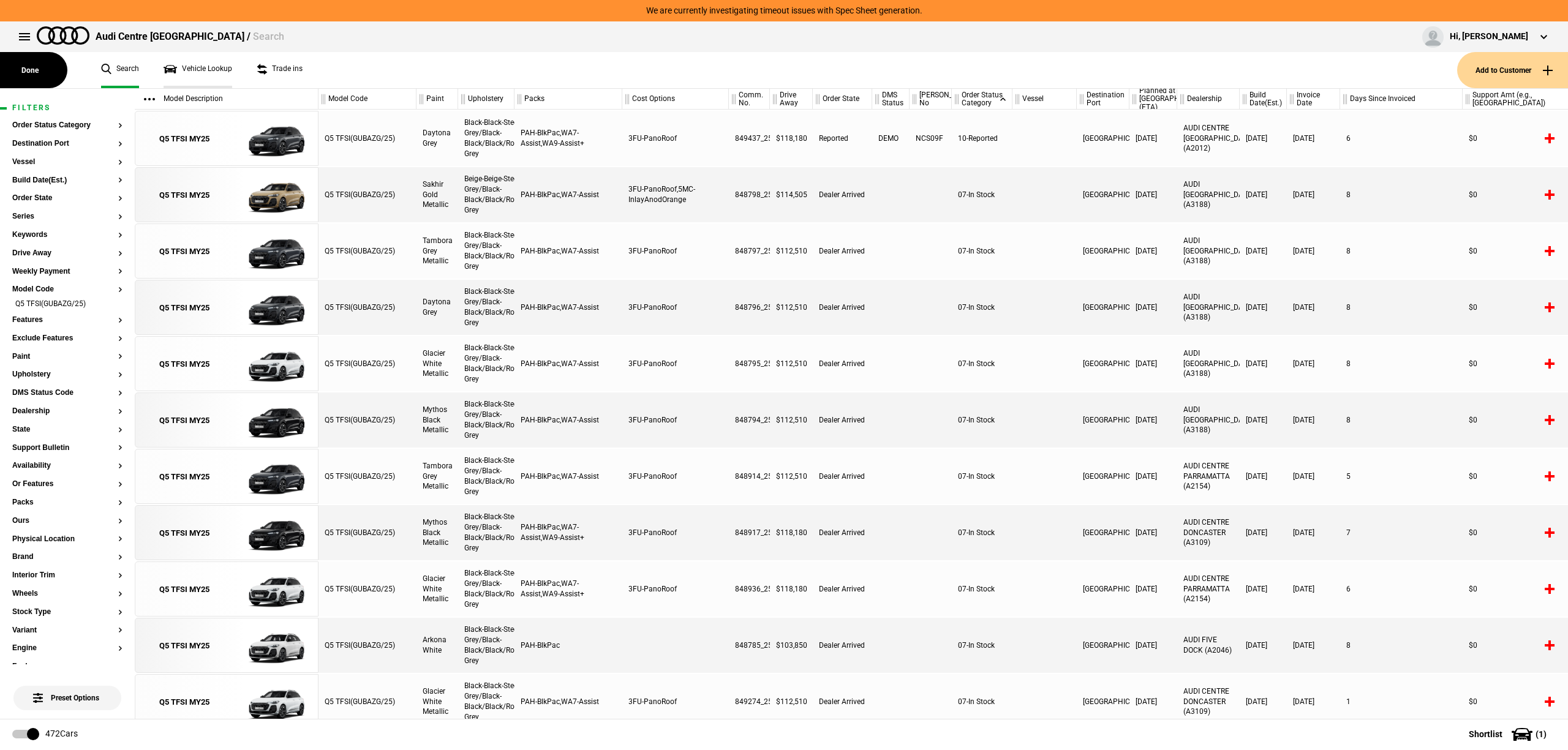
click at [207, 71] on link "Vehicle Lookup" at bounding box center [198, 70] width 69 height 36
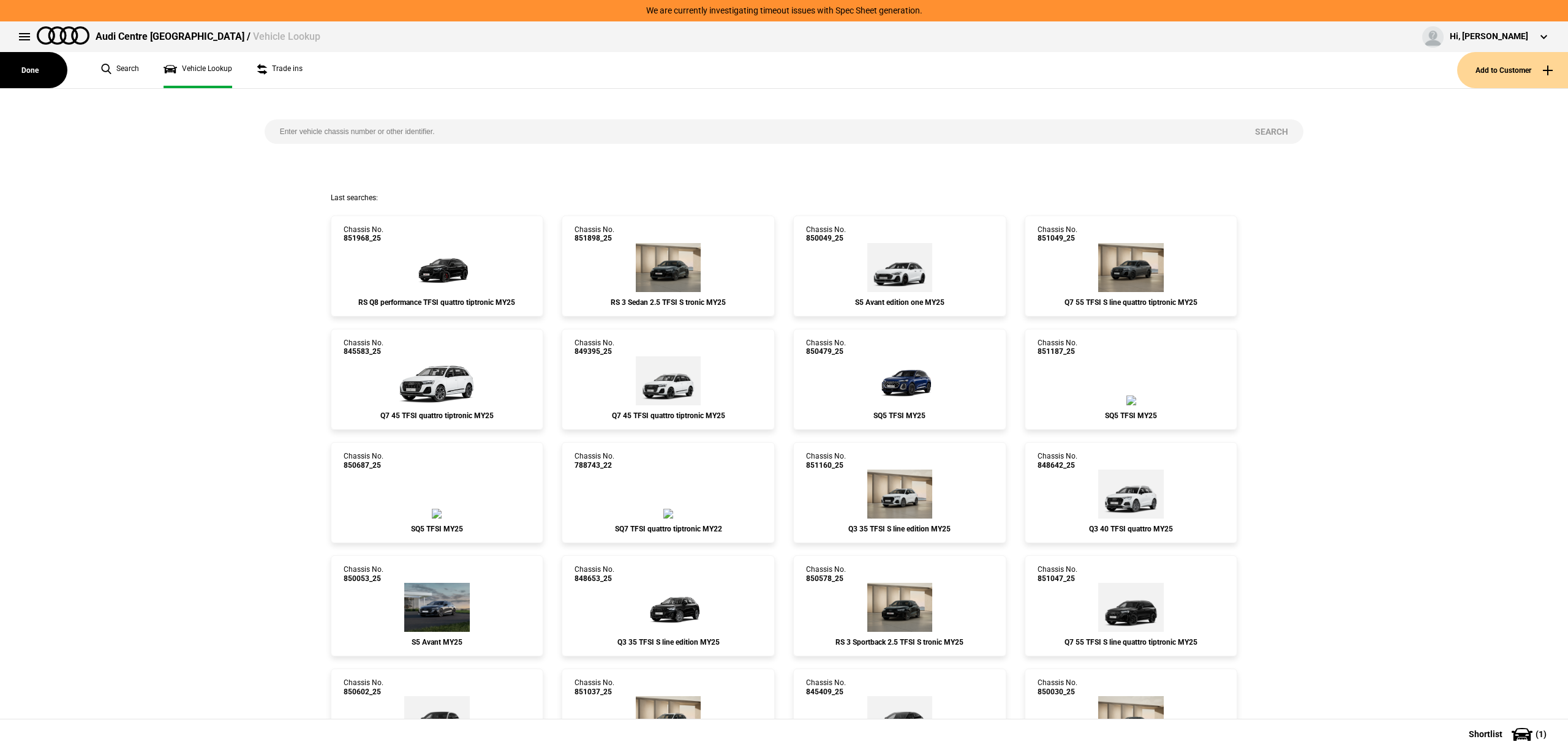
click at [356, 134] on input "search" at bounding box center [752, 132] width 976 height 25
paste input "849412"
type input "849412"
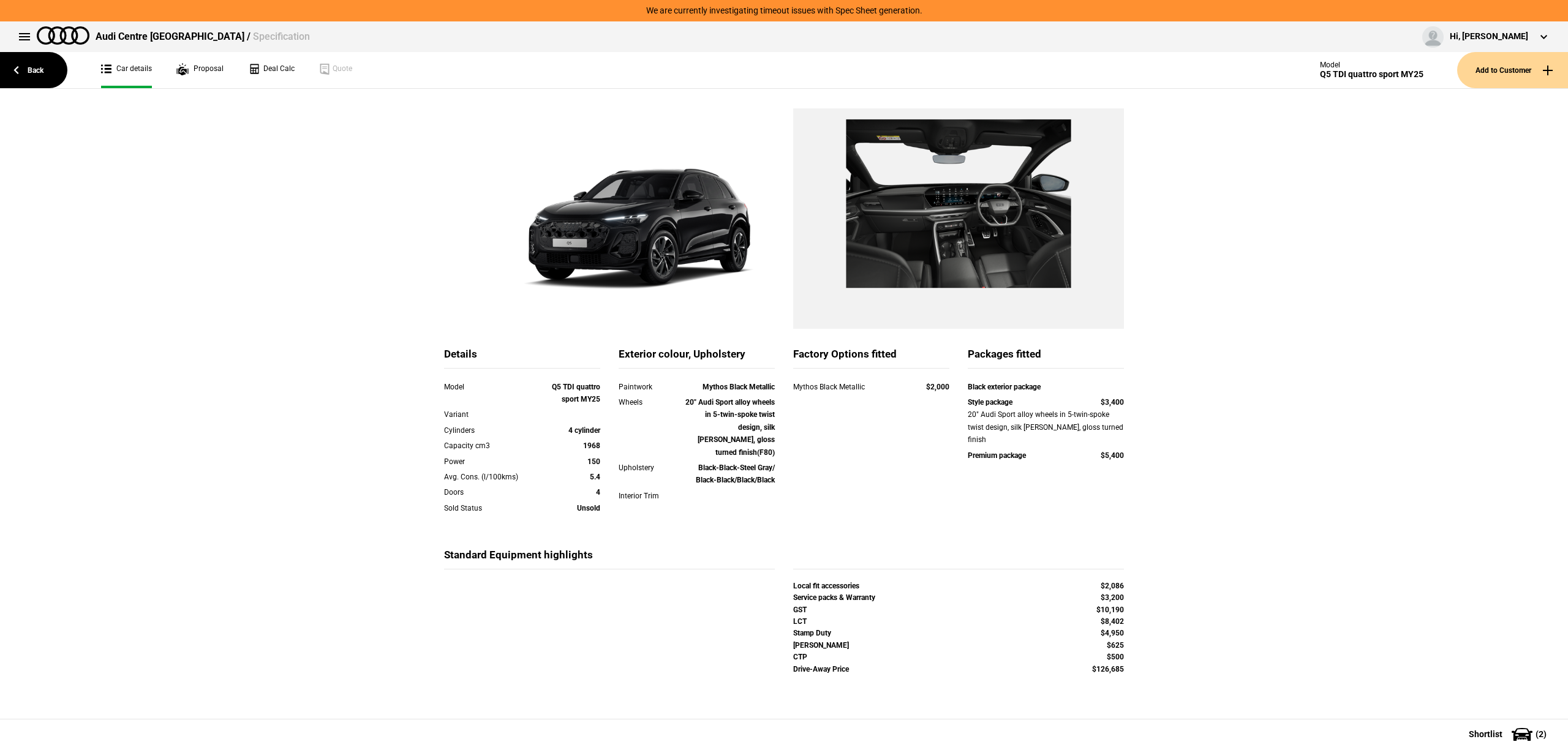
scroll to position [82, 0]
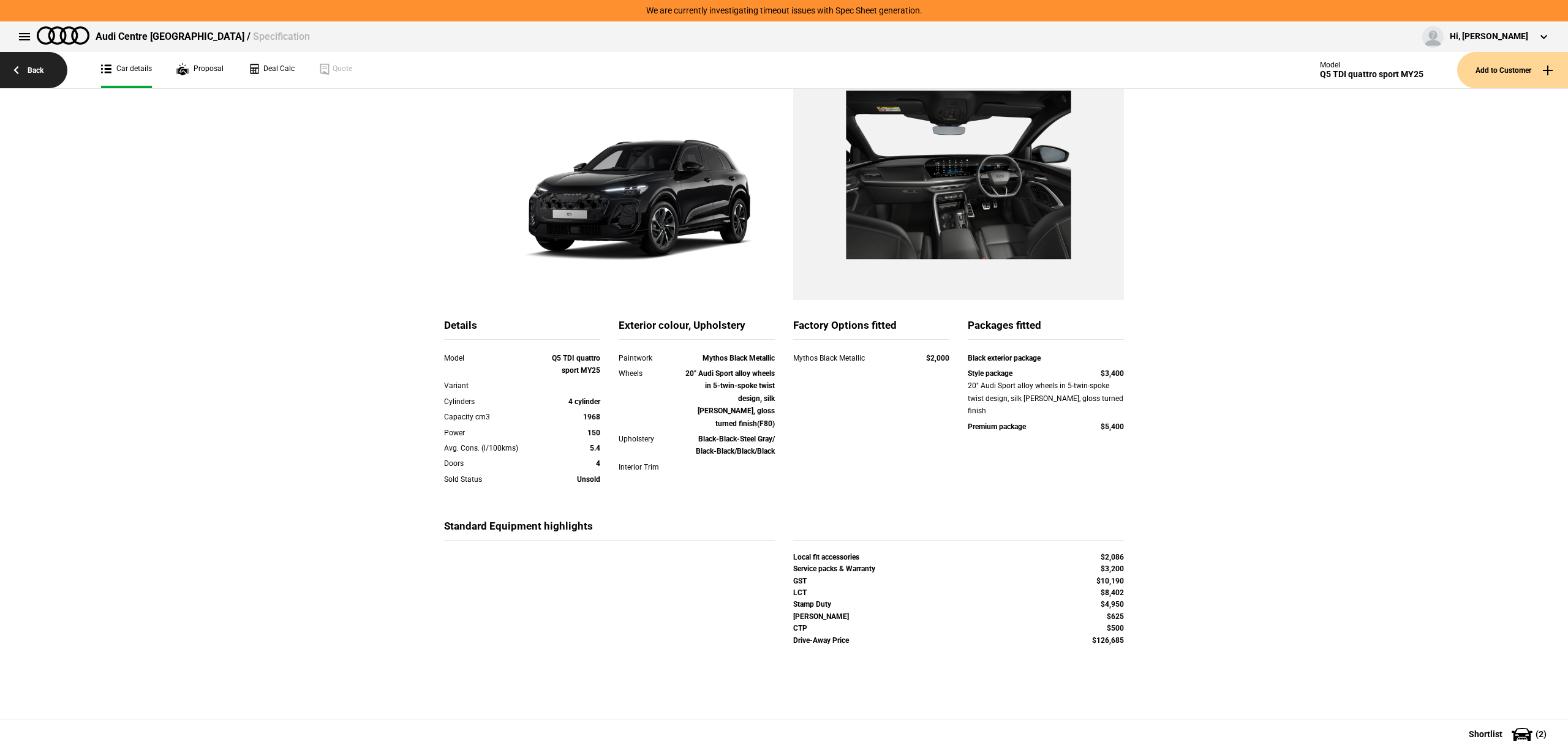
click at [43, 71] on link "Back" at bounding box center [34, 70] width 67 height 36
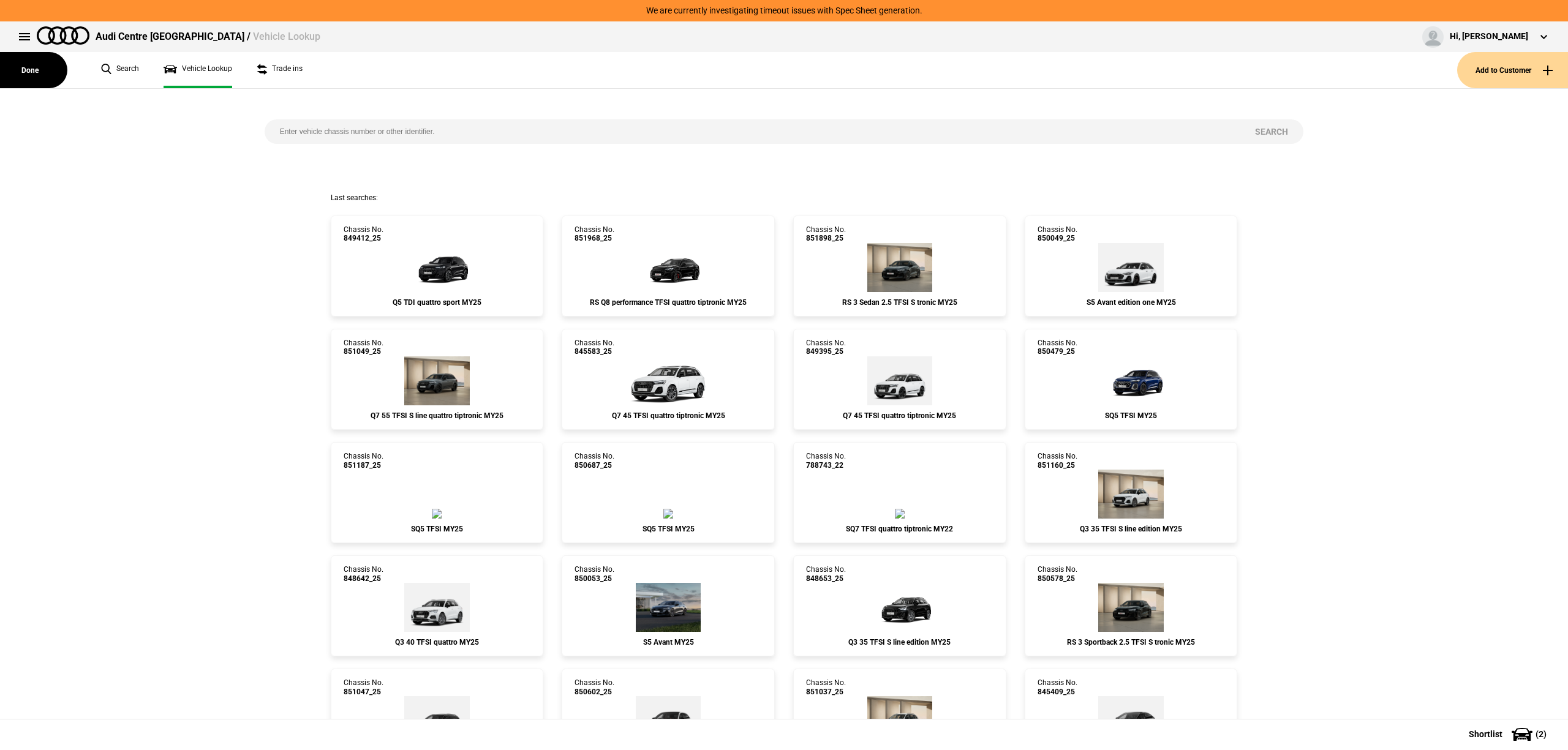
click at [531, 128] on input "search" at bounding box center [752, 132] width 976 height 25
paste input "8"
type input "849432"
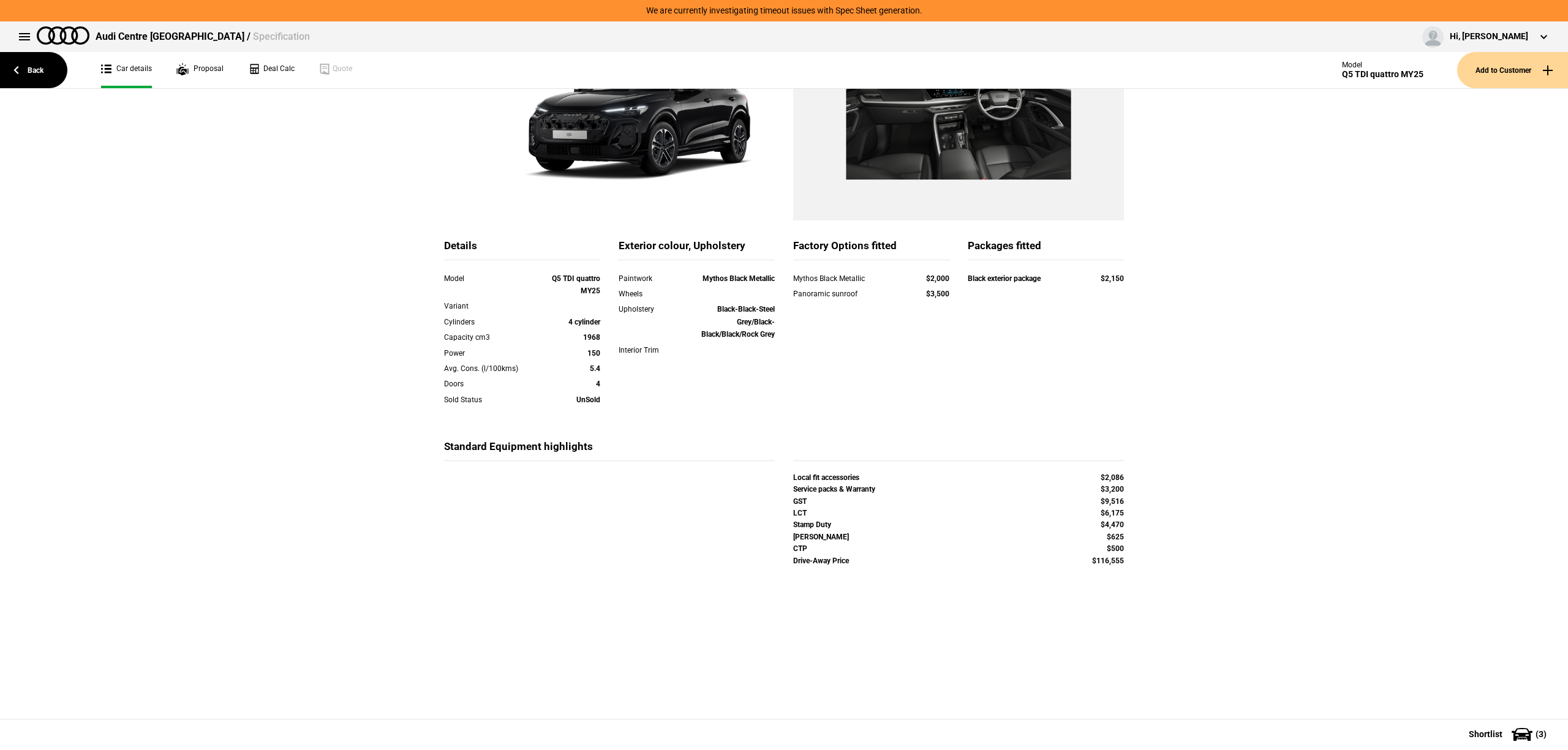
scroll to position [80, 0]
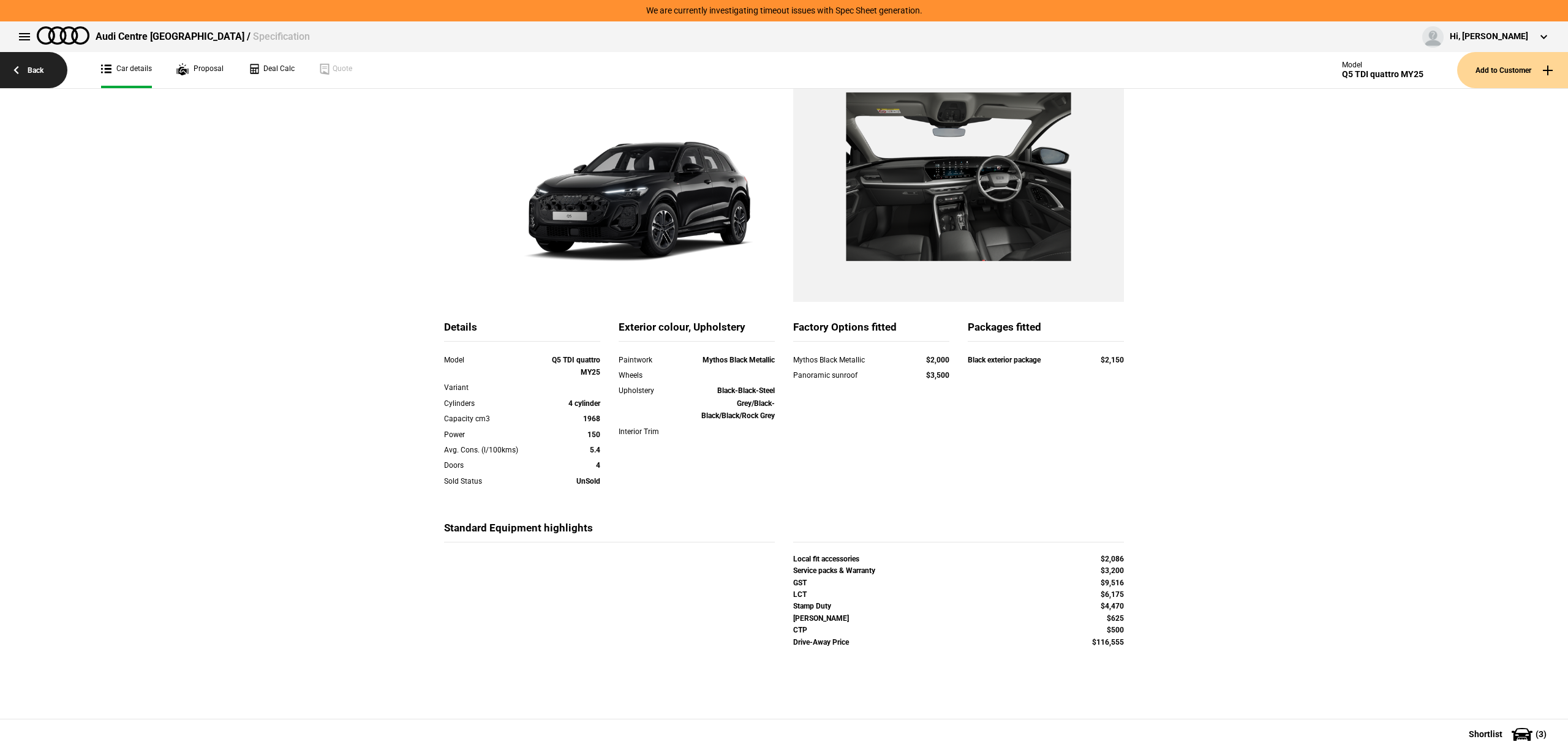
click at [25, 74] on link "Back" at bounding box center [34, 70] width 67 height 36
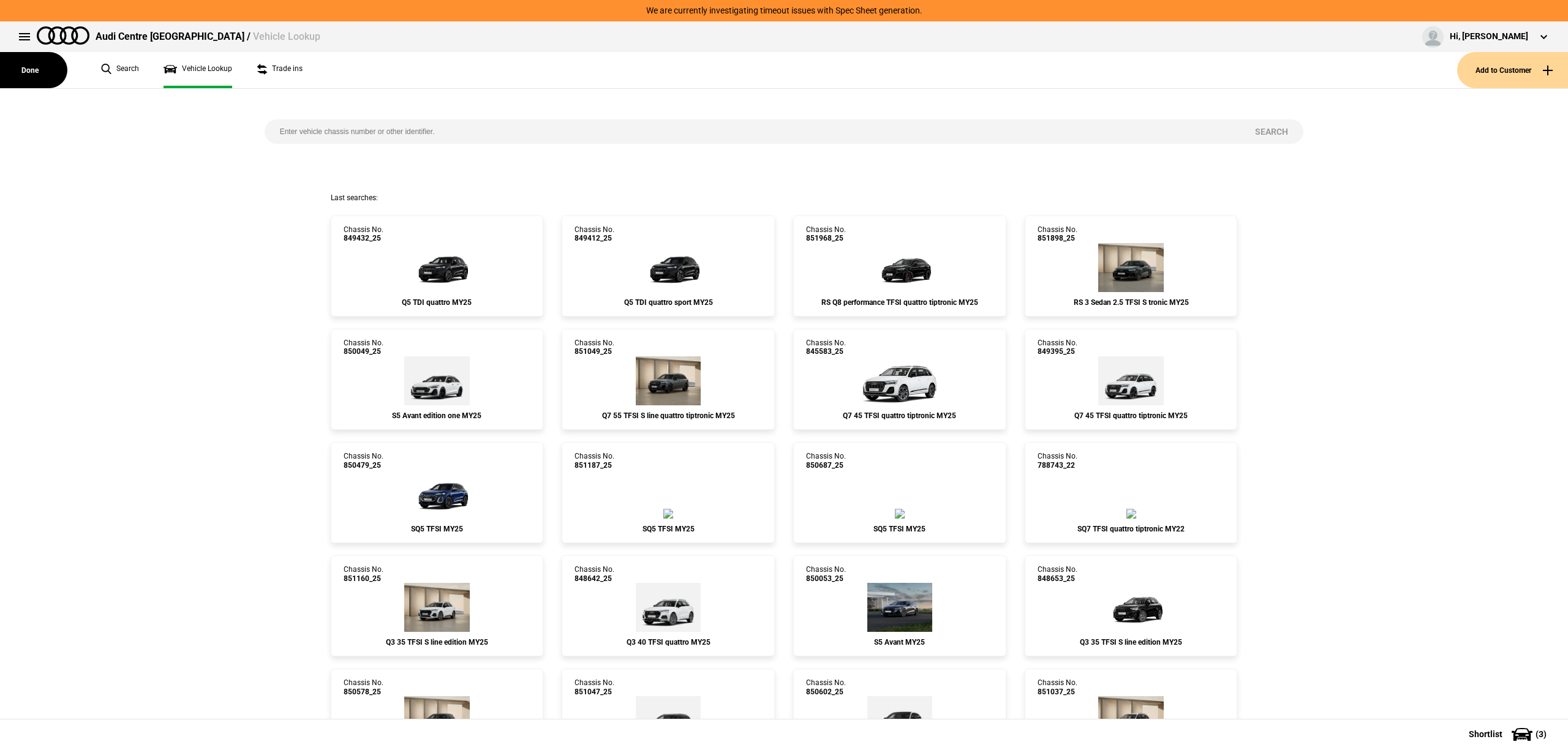
click at [448, 136] on input "search" at bounding box center [752, 132] width 976 height 25
paste input "850407"
type input "850407"
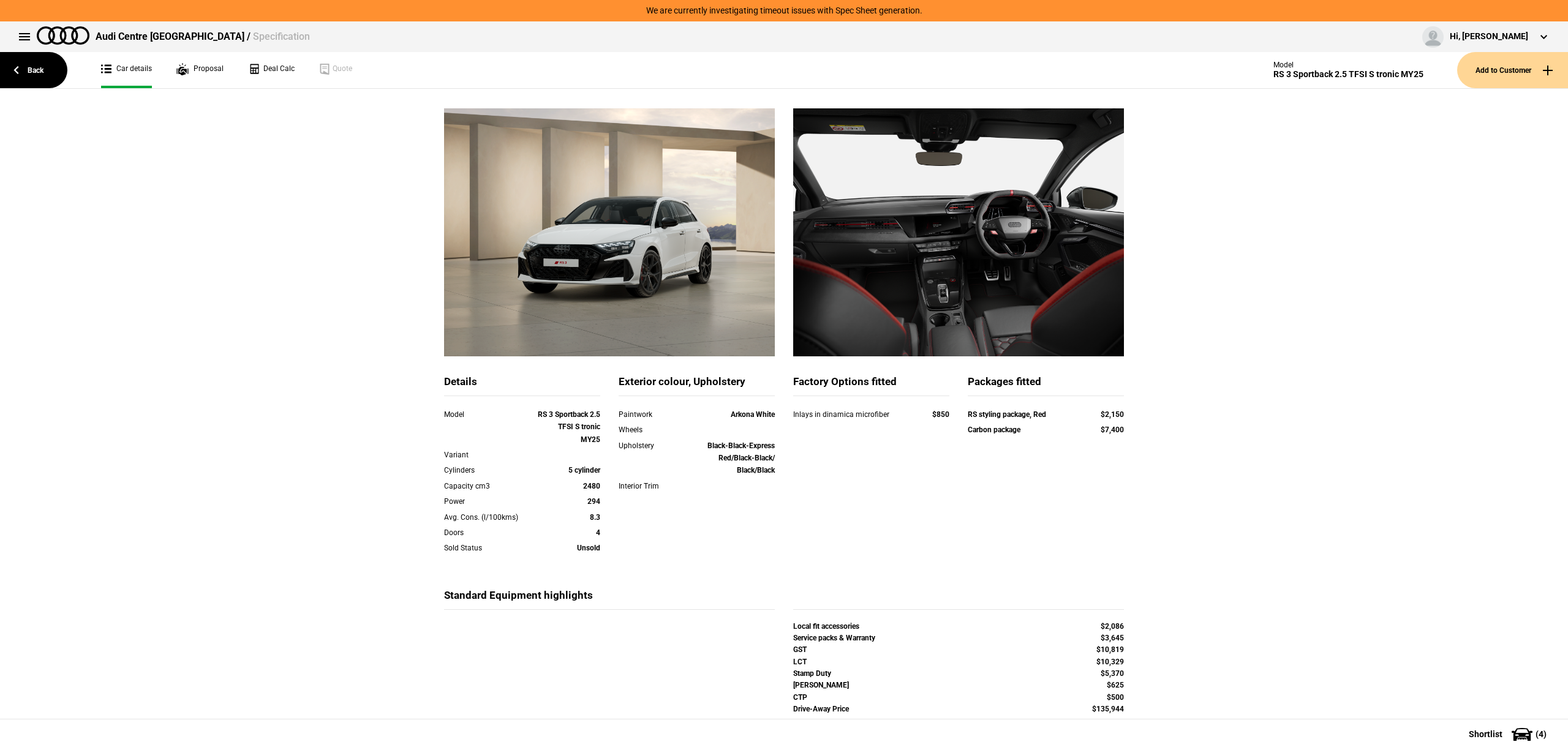
scroll to position [82, 0]
